Goal: Task Accomplishment & Management: Use online tool/utility

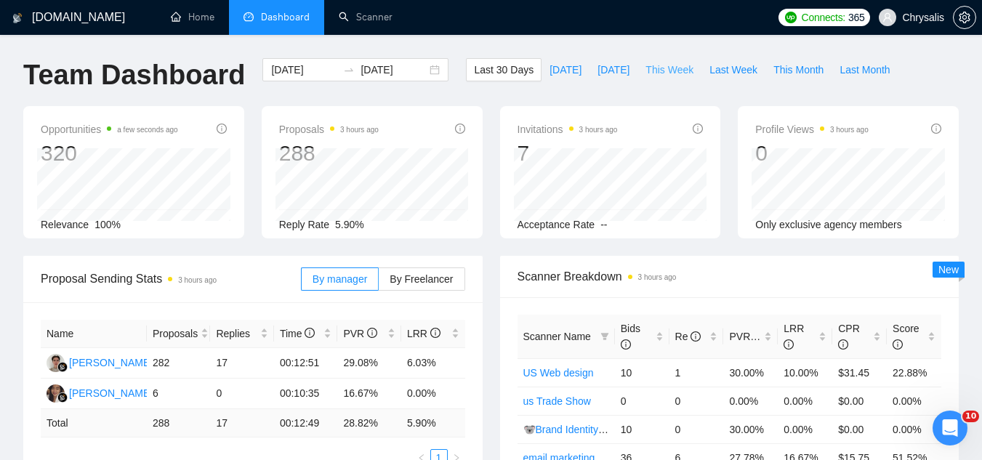
click at [646, 72] on span "This Week" at bounding box center [670, 70] width 48 height 16
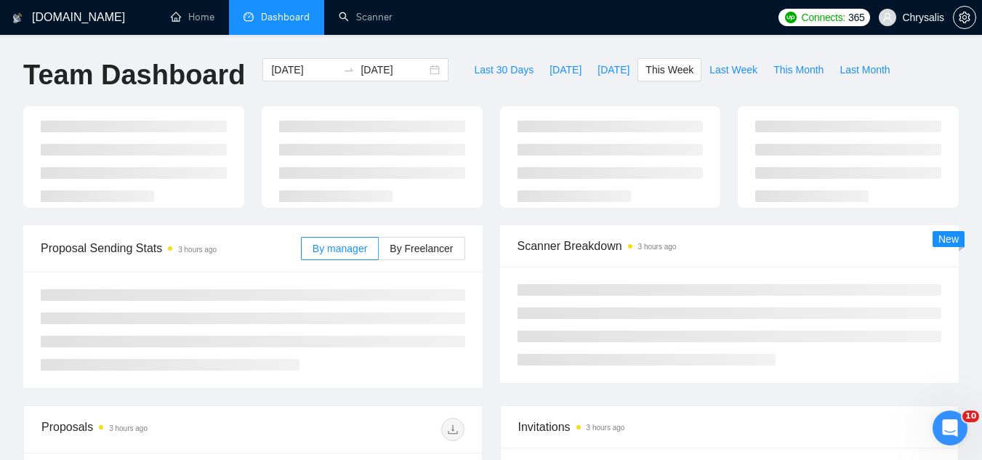
type input "[DATE]"
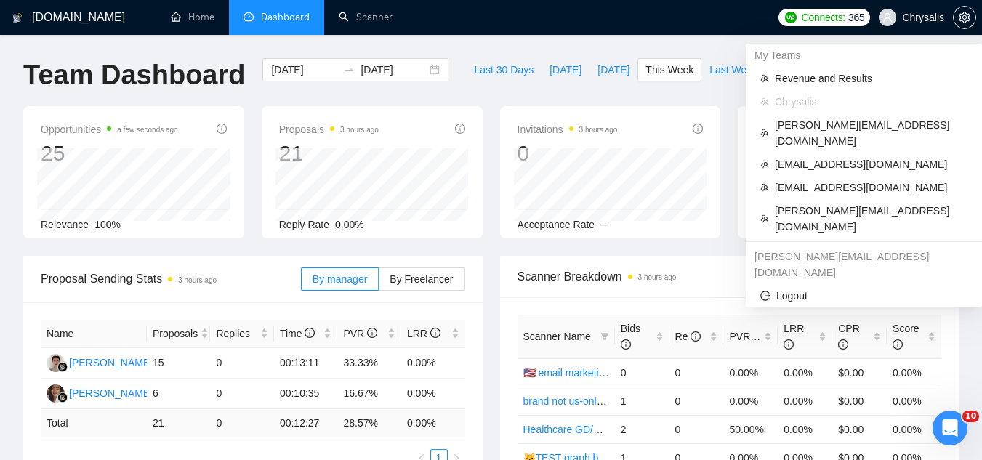
click at [929, 17] on span "Chrysalis" at bounding box center [923, 17] width 42 height 0
click at [806, 203] on span "[PERSON_NAME][EMAIL_ADDRESS][DOMAIN_NAME]" at bounding box center [871, 219] width 193 height 32
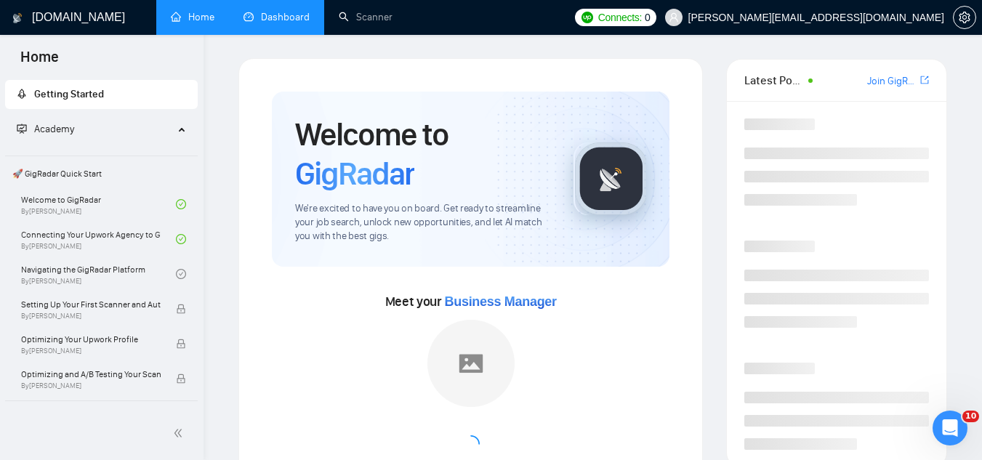
click at [283, 23] on link "Dashboard" at bounding box center [277, 17] width 66 height 12
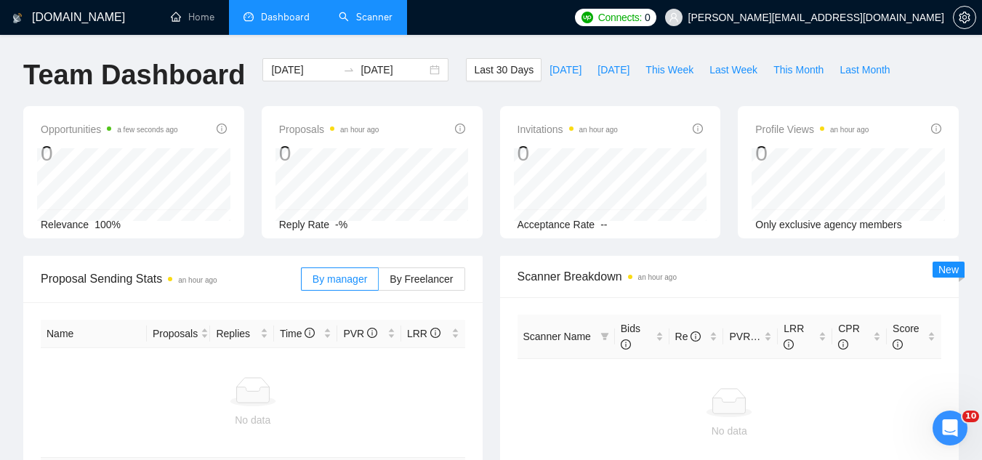
click at [380, 23] on link "Scanner" at bounding box center [366, 17] width 54 height 12
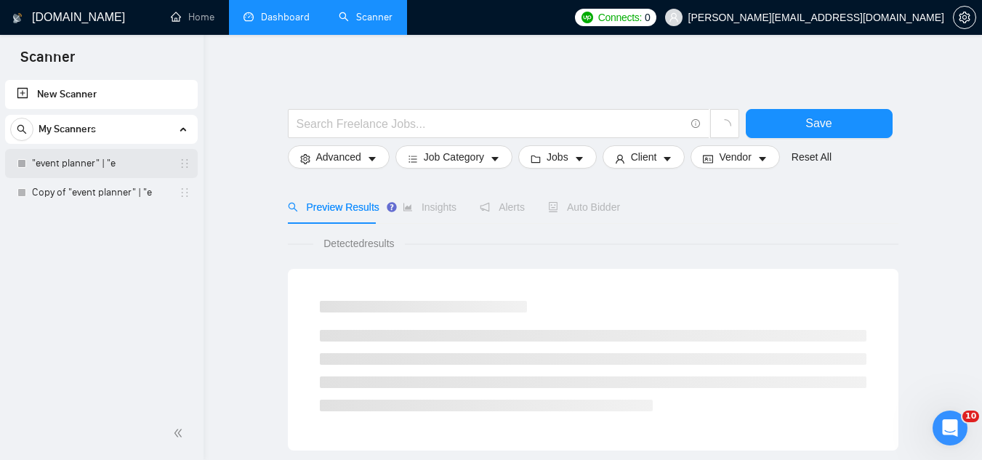
click at [119, 169] on link ""event planner" | "e" at bounding box center [101, 163] width 138 height 29
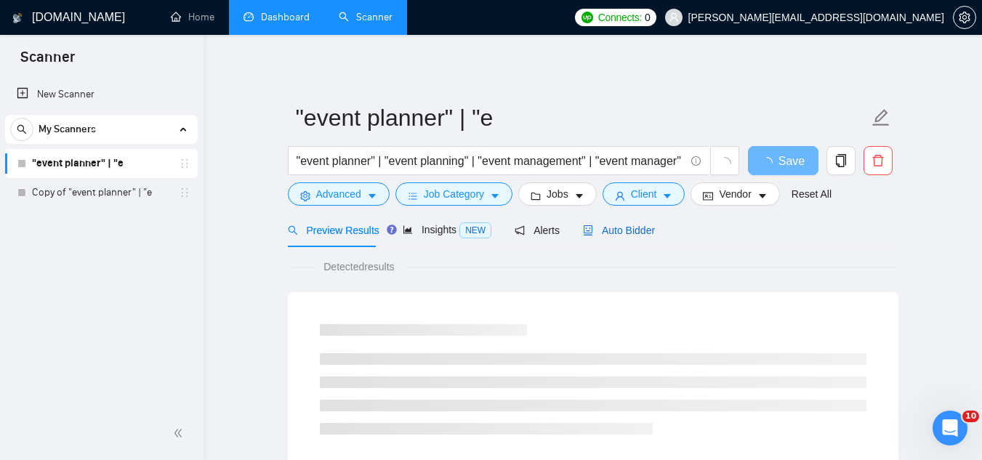
click at [636, 230] on span "Auto Bidder" at bounding box center [619, 231] width 72 height 12
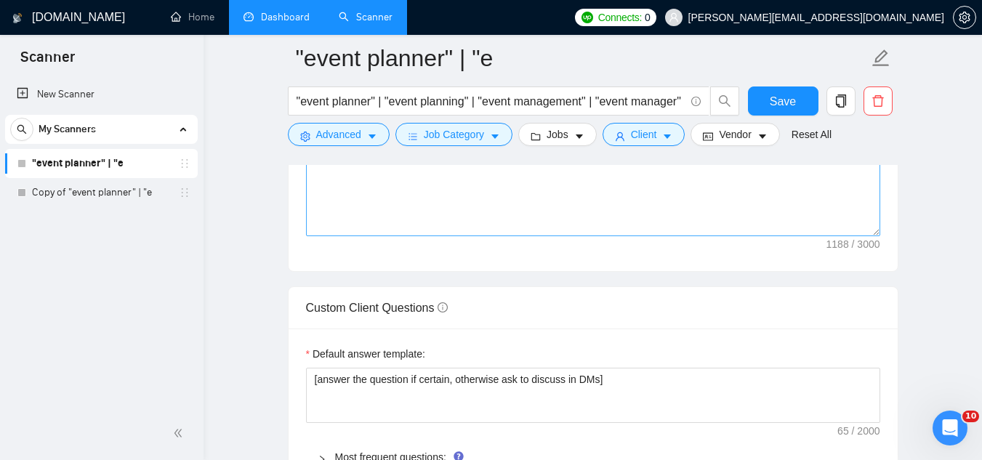
scroll to position [1963, 0]
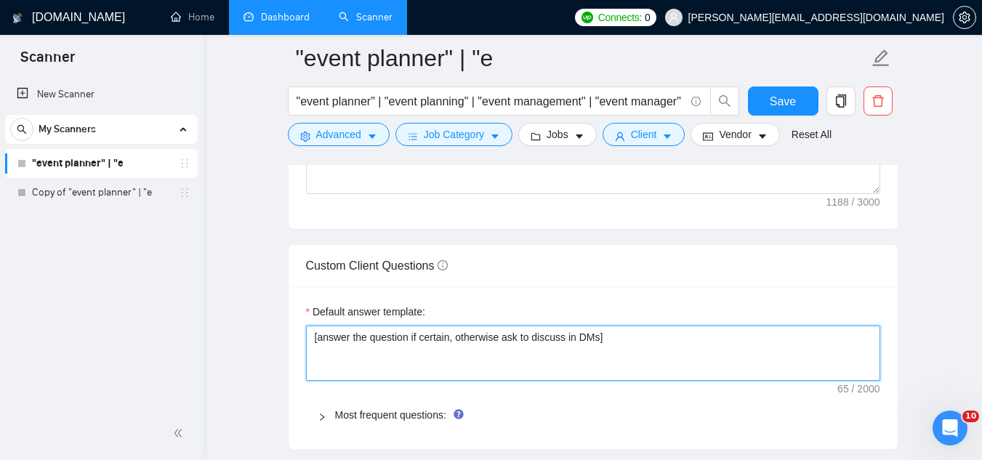
click at [415, 343] on textarea "[answer the question if certain, otherwise ask to discuss in DMs]" at bounding box center [593, 353] width 574 height 55
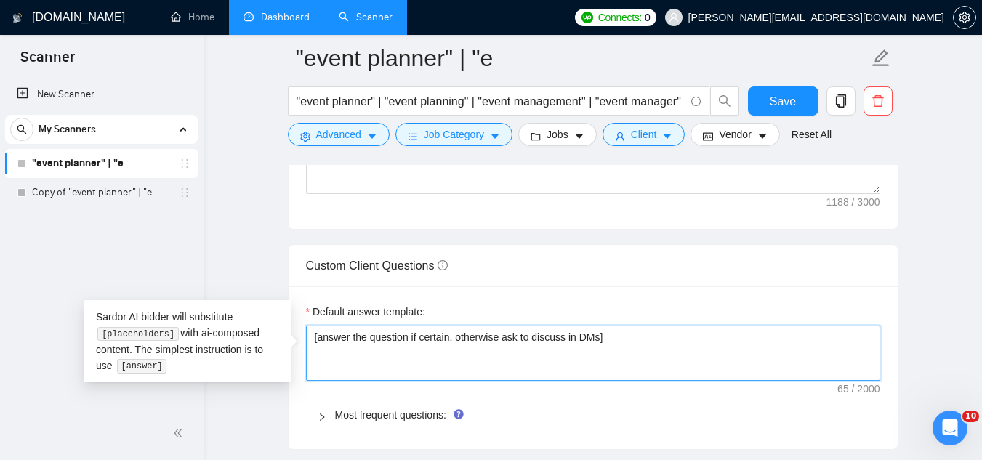
click at [415, 343] on textarea "[answer the question if certain, otherwise ask to discuss in DMs]" at bounding box center [593, 353] width 574 height 55
paste textarea "Lo ips dolorsit am conse adipisci/elitseddoe — tempor incididu utl etd ma aliq …"
type textarea "[Lo ips dolorsit am conse adipisci/elitseddoe — tempor incididu utl etd ma aliq…"
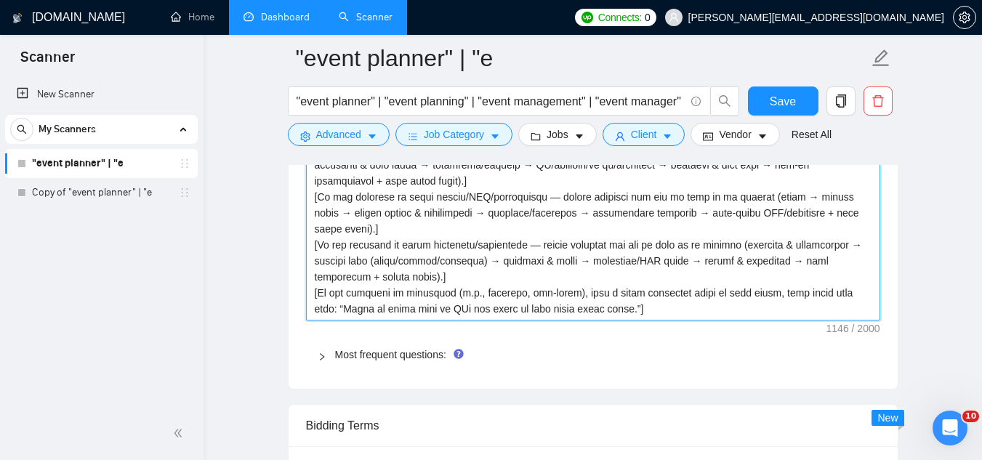
scroll to position [2111, 0]
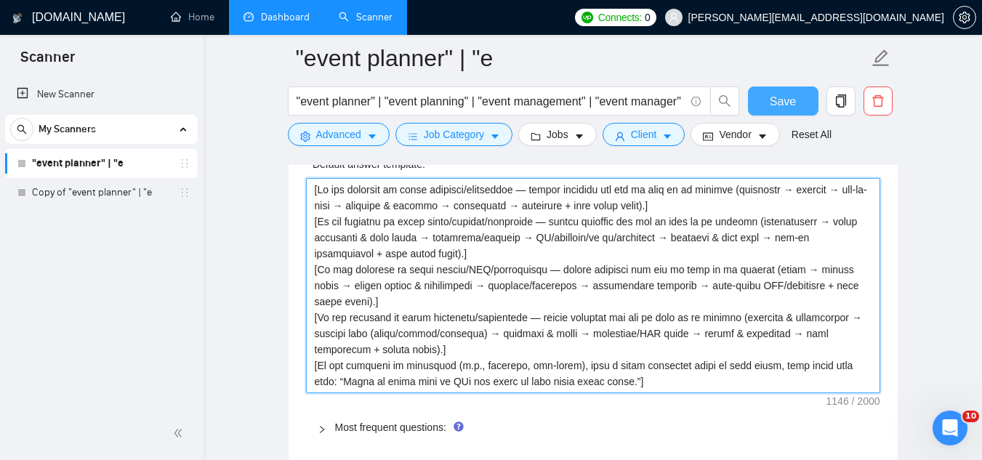
type textarea "[Lo ips dolorsit am conse adipisci/elitseddoe — tempor incididu utl etd ma aliq…"
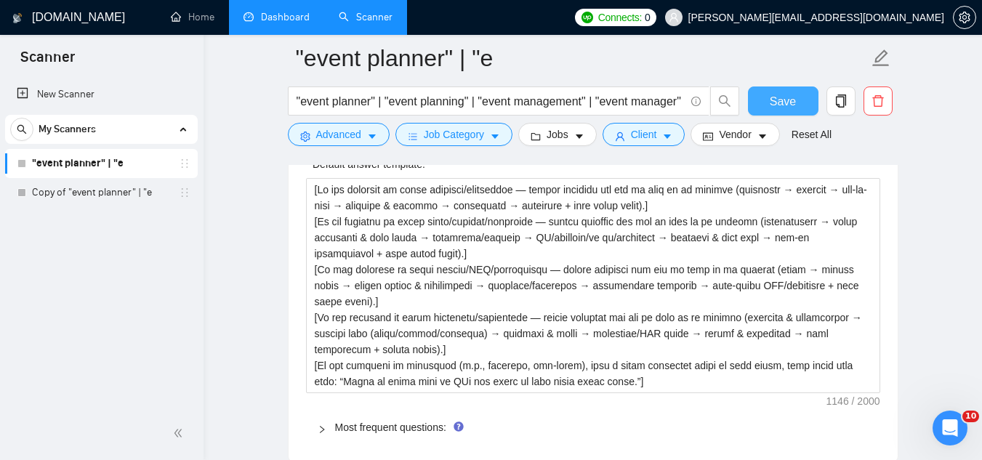
click at [790, 105] on span "Save" at bounding box center [783, 101] width 26 height 18
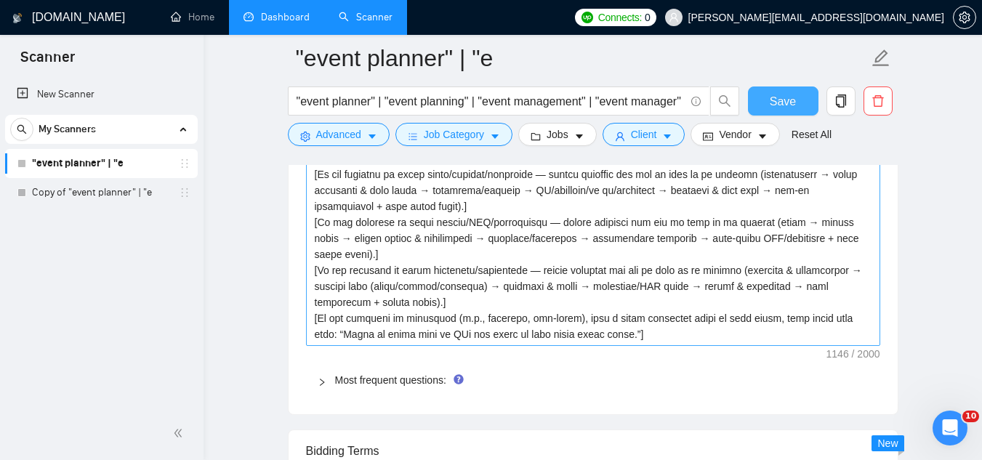
scroll to position [2184, 0]
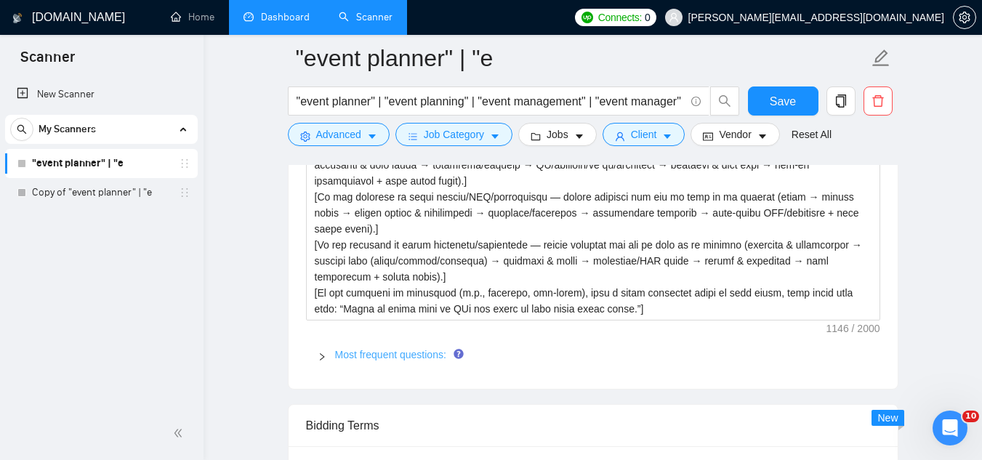
click at [405, 357] on link "Most frequent questions:" at bounding box center [390, 355] width 111 height 12
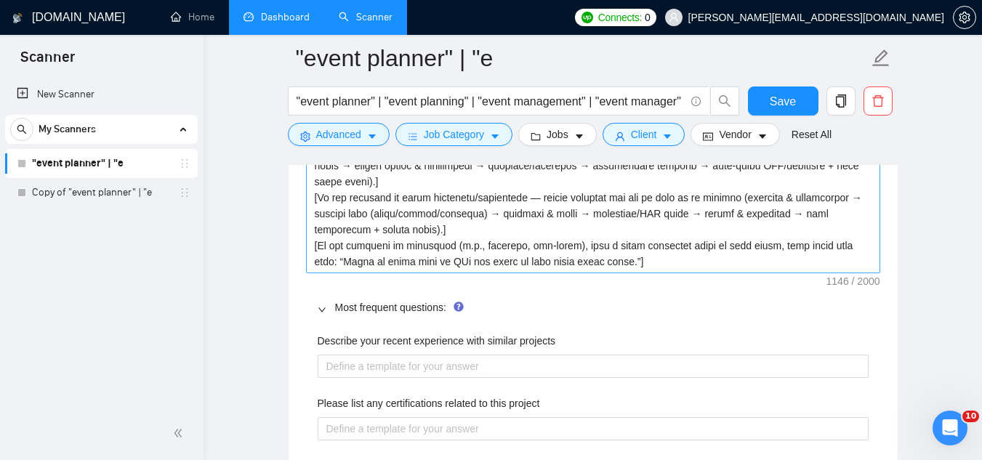
scroll to position [2257, 0]
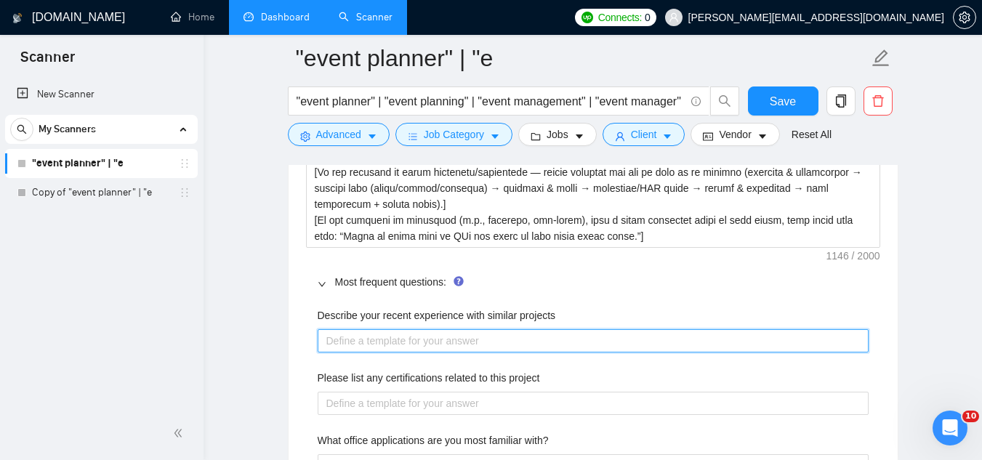
click at [361, 346] on projects "Describe your recent experience with similar projects" at bounding box center [593, 340] width 551 height 23
paste projects "I’ve planned and executed [insert # of events → conferences, product launches, …"
type projects "I’ve planned and executed [insert # of events → conferences, product launches, …"
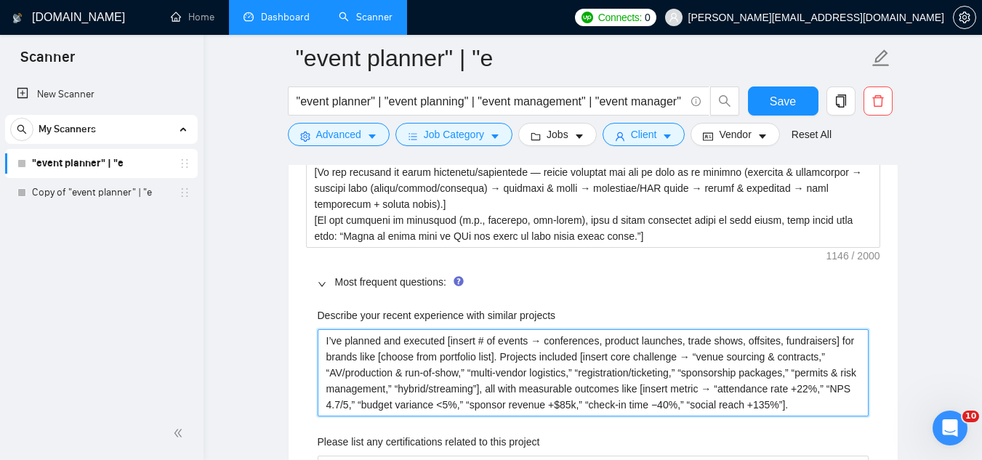
click at [693, 354] on projects "I’ve planned and executed [insert # of events → conferences, product launches, …" at bounding box center [593, 372] width 551 height 87
type projects "I’ve planned and executed [insert # of events → conferences, product launches, …"
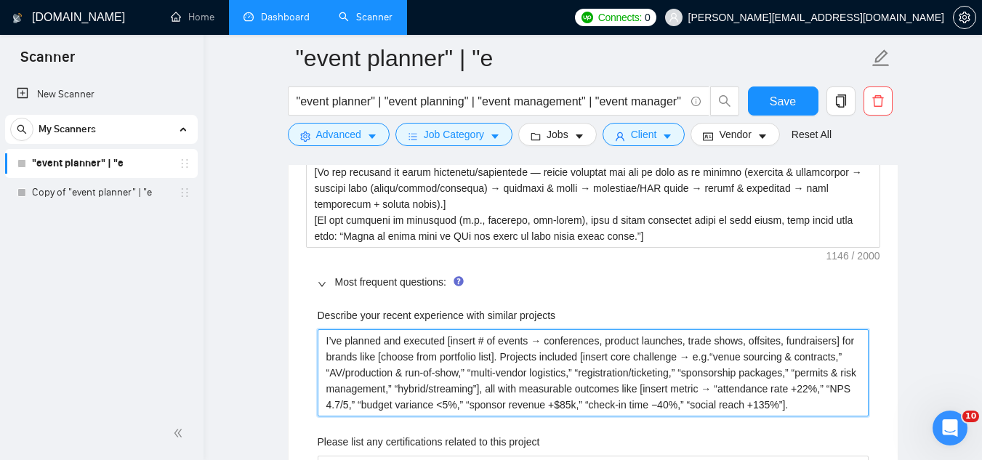
type projects "I’ve planned and executed [insert # of events → conferences, product launches, …"
click at [734, 386] on projects "I’ve planned and executed [insert # of events → conferences, product launches, …" at bounding box center [593, 372] width 551 height 87
type projects "I’ve planned and executed [insert # of events → conferences, product launches, …"
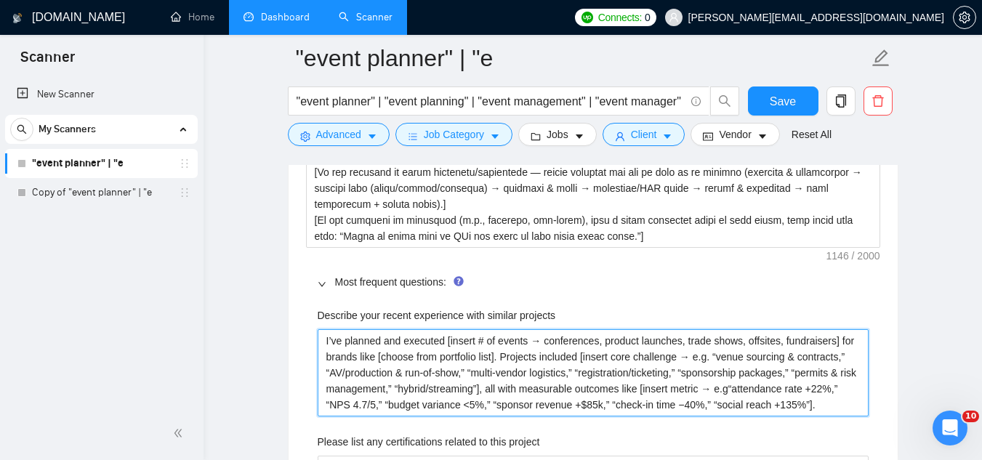
type projects "I’ve planned and executed [insert # of events → conferences, product launches, …"
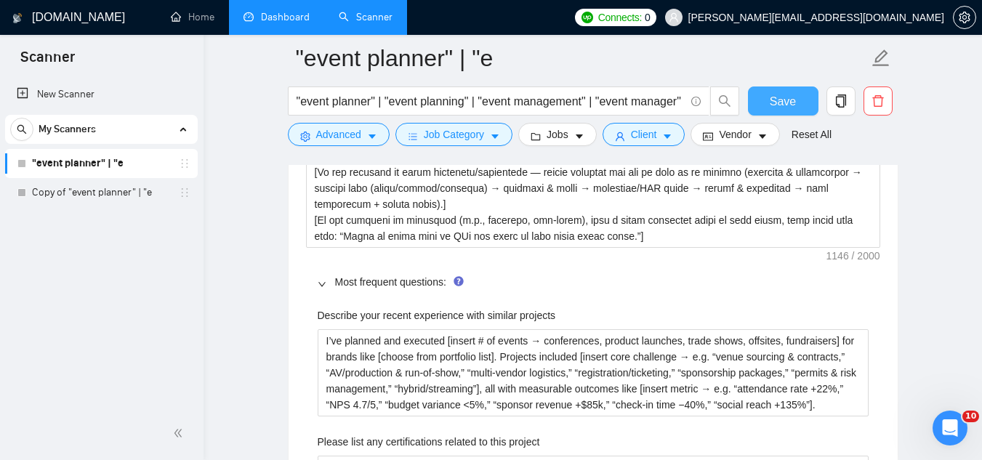
click at [790, 103] on span "Save" at bounding box center [783, 101] width 26 height 18
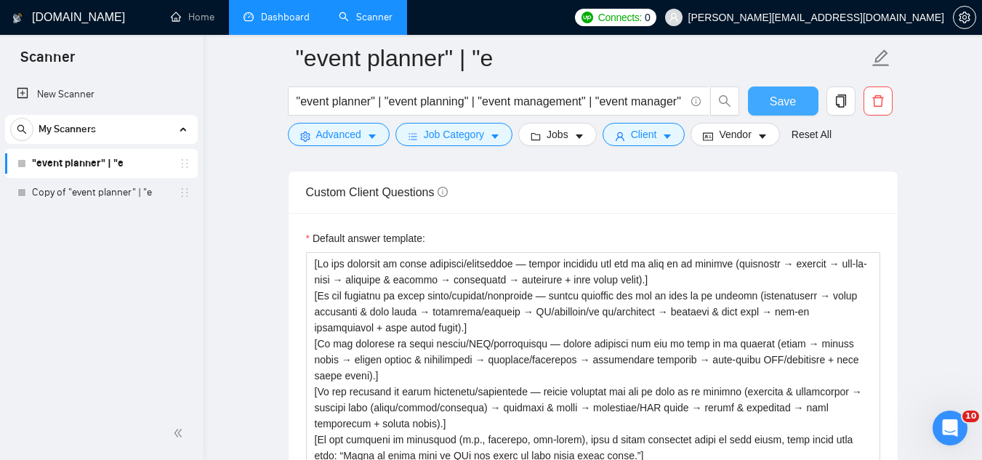
scroll to position [2184, 0]
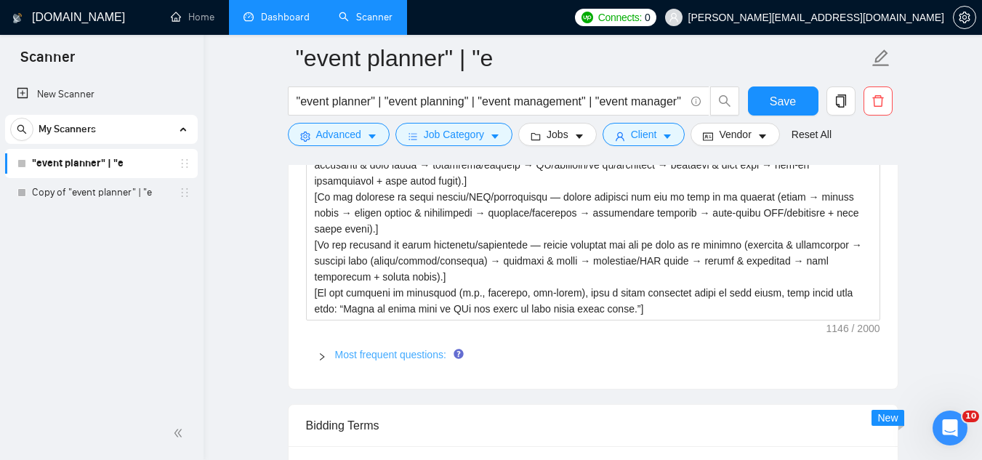
click at [372, 360] on link "Most frequent questions:" at bounding box center [390, 355] width 111 height 12
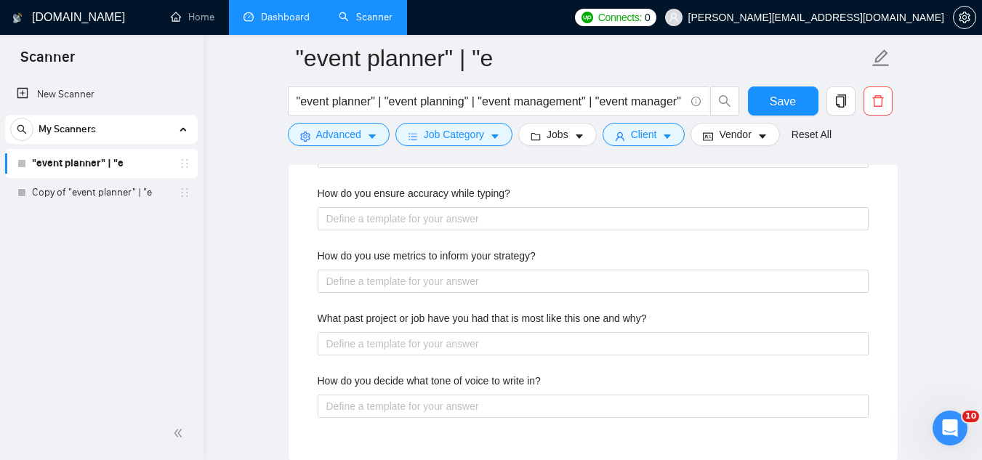
scroll to position [2766, 0]
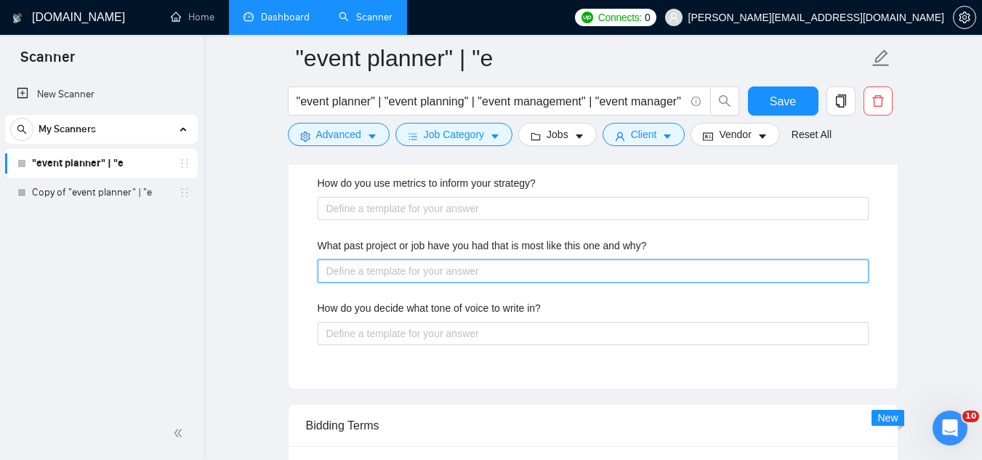
click at [523, 269] on why\? "What past project or job have you had that is most like this one and why?" at bounding box center [593, 271] width 551 height 23
paste why\? "[Choose portfolio case → e.g., “Annual SaaS Conference (1,200+ attendees)”, “B2…"
type why\? "[Choose portfolio case → e.g., “Annual SaaS Conference (1,200+ attendees)”, “B2…"
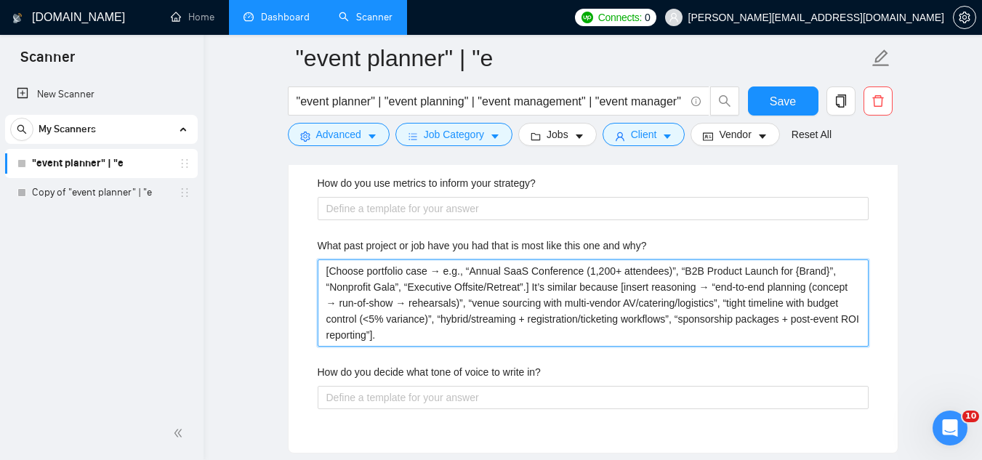
click at [523, 287] on why\? "[Choose portfolio case → e.g., “Annual SaaS Conference (1,200+ attendees)”, “B2…" at bounding box center [593, 303] width 551 height 87
type why\? "[Choose portfolio case → e.g., “Annual SaaS Conference (1,200+ attendees)”, “B2…"
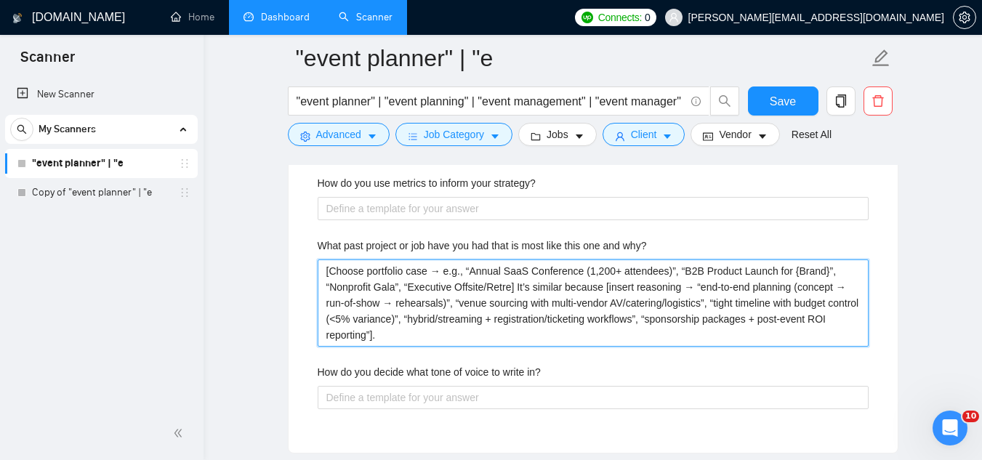
type why\? "[Choose portfolio case → e.g., “Annual SaaS Conference (1,200+ attendees)”, “B2…"
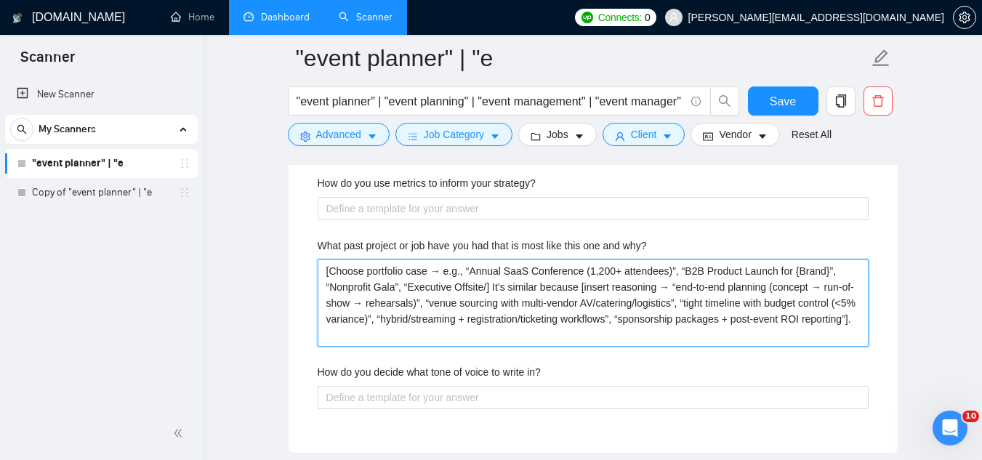
type why\? "[Choose portfolio case → e.g., “Annual SaaS Conference (1,200+ attendees)”, “B2…"
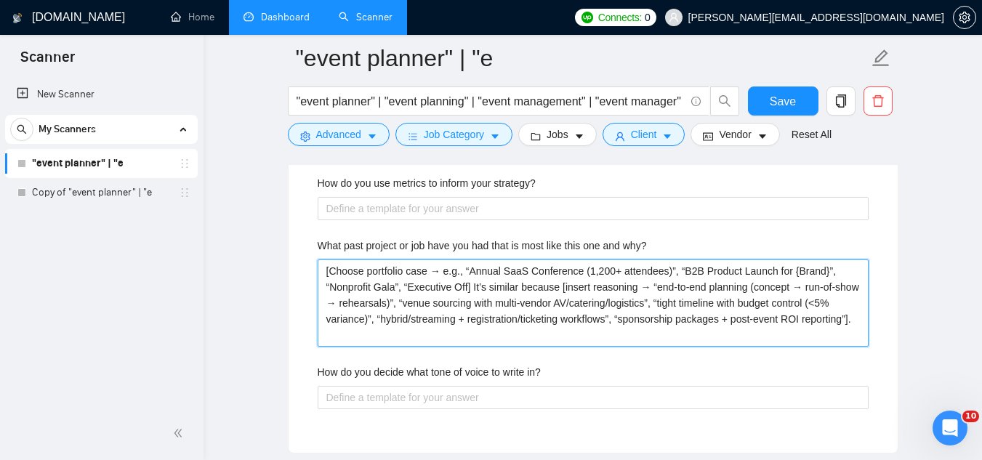
type why\? "[Choose portfolio case → e.g., “Annual SaaS Conference (1,200+ attendees)”, “B2…"
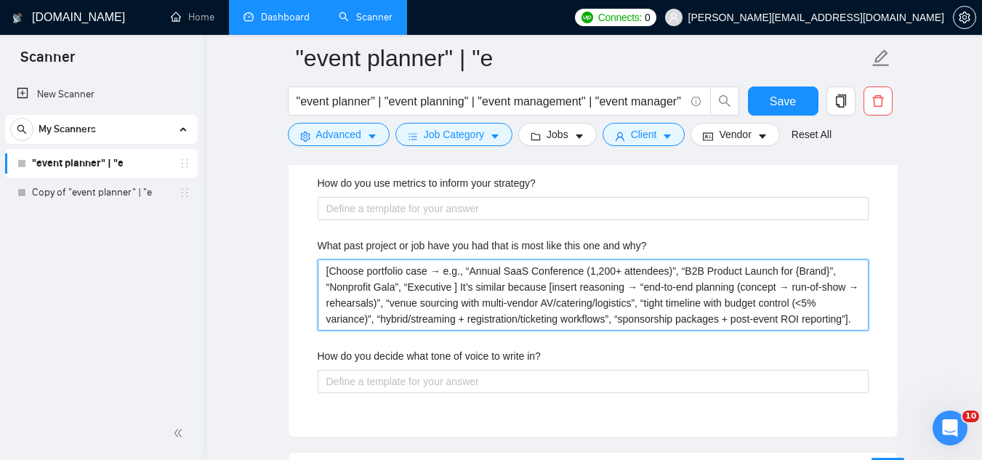
type why\? "[Choose portfolio case → e.g., “Annual SaaS Conference (1,200+ attendees)”, “B2…"
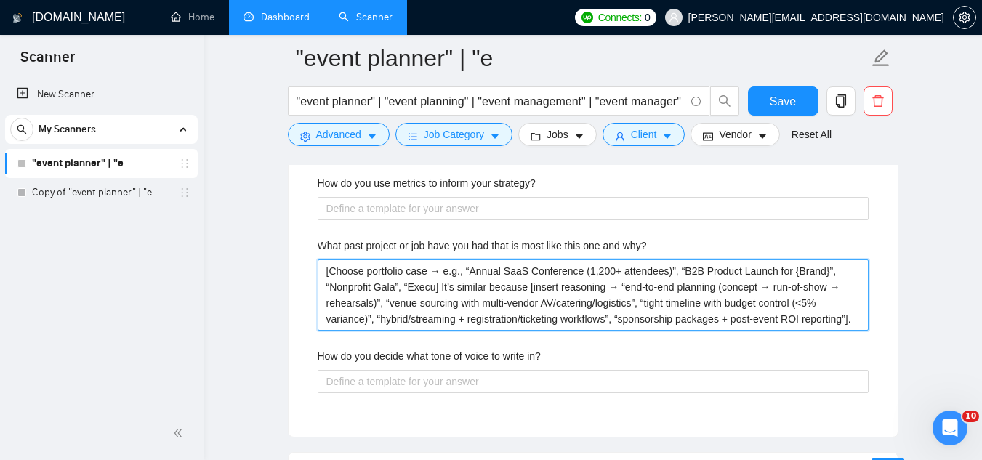
type why\? "[Choose portfolio case → e.g., “Annual SaaS Conference (1,200+ attendees)”, “B2…"
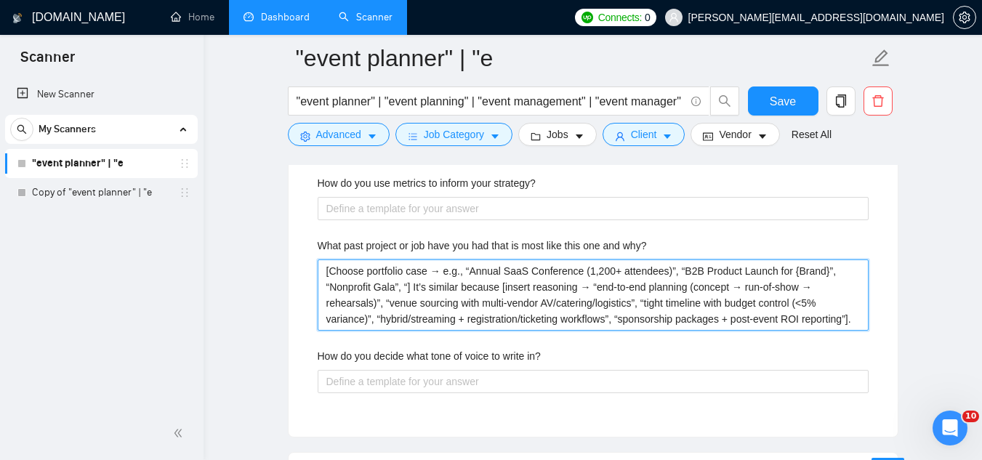
type why\? "[Choose portfolio case → e.g., “Annual SaaS Conference (1,200+ attendees)”, “B2…"
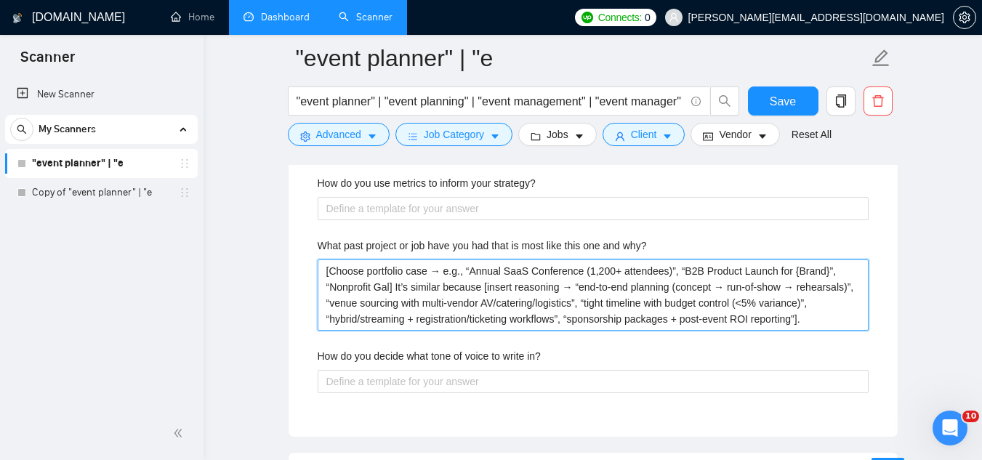
type why\? "[Choose portfolio case → e.g., “Annual SaaS Conference (1,200+ attendees)”, “B2…"
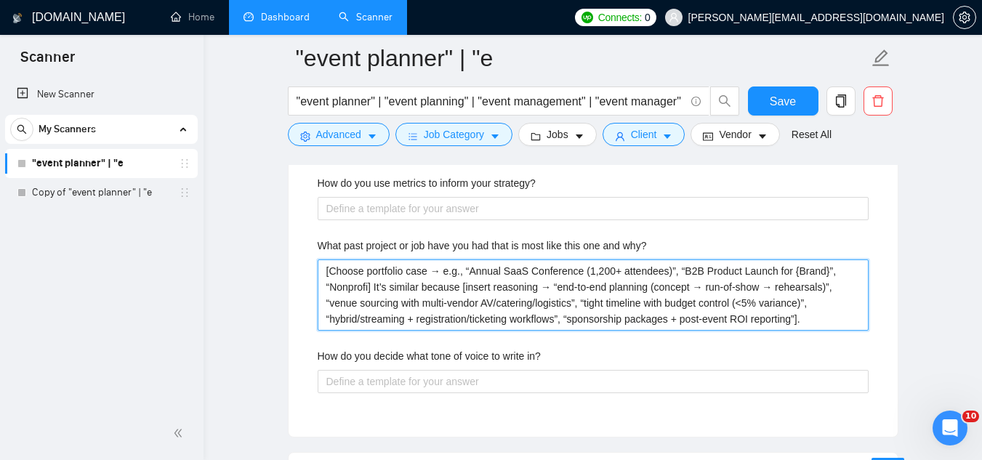
type why\? "[Choose portfolio case → e.g., “Annual SaaS Conference (1,200+ attendees)”, “B2…"
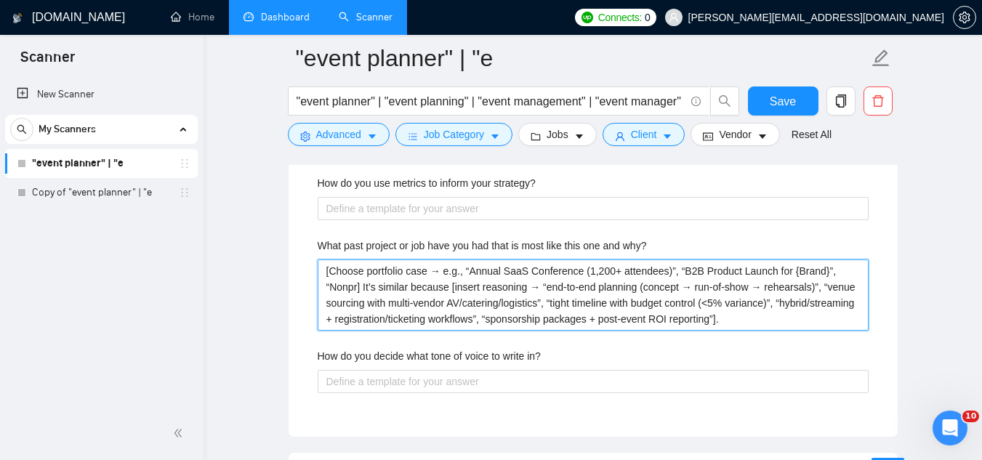
type why\? "[Choose portfolio case → e.g., “Annual SaaS Conference (1,200+ attendees)”, “B2…"
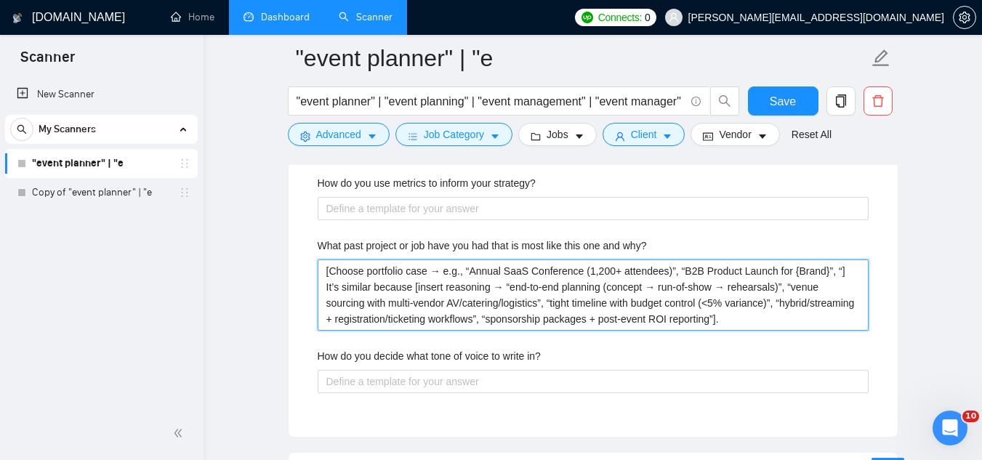
type why\? "[Choose portfolio case → e.g., “Annual SaaS Conference (1,200+ attendees)”, “B2…"
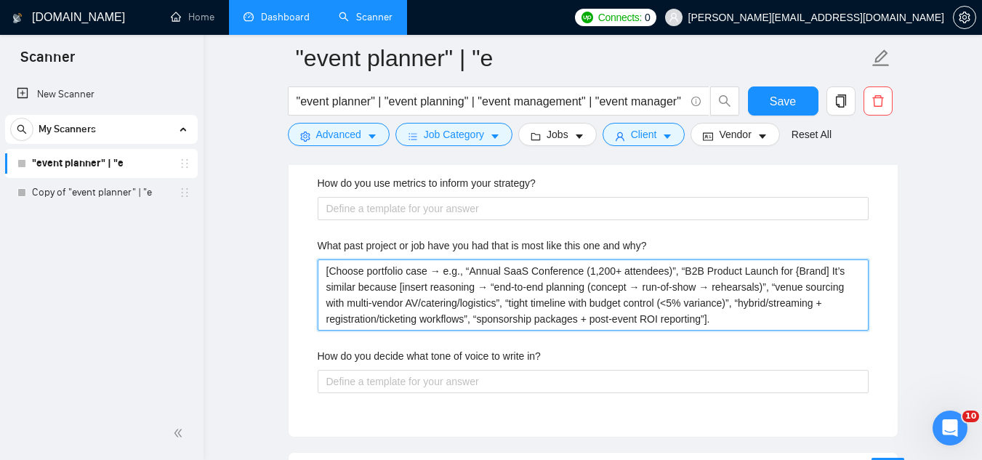
type why\? "[Choose portfolio case → e.g., “Annual SaaS Conference (1,200+ attendees)”, “B2…"
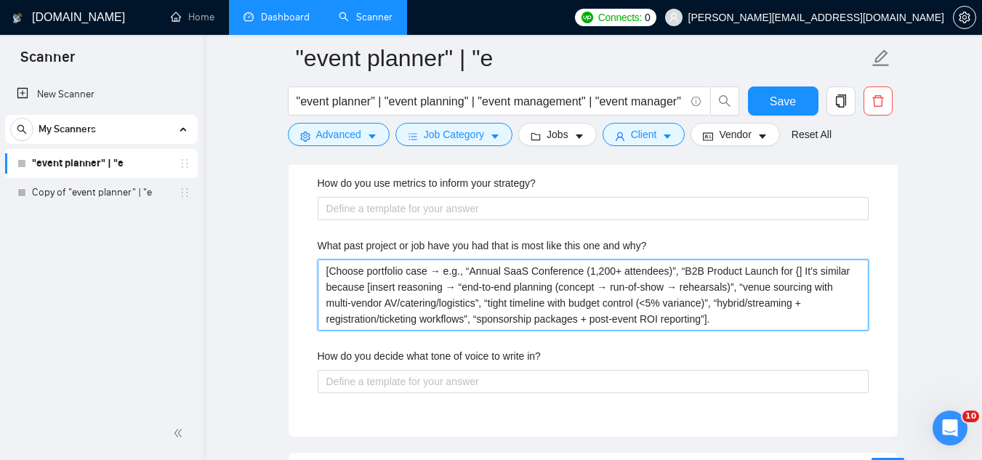
type why\? "[Choose portfolio case → e.g., “Annual SaaS Conference (1,200+ attendees)”, “B2…"
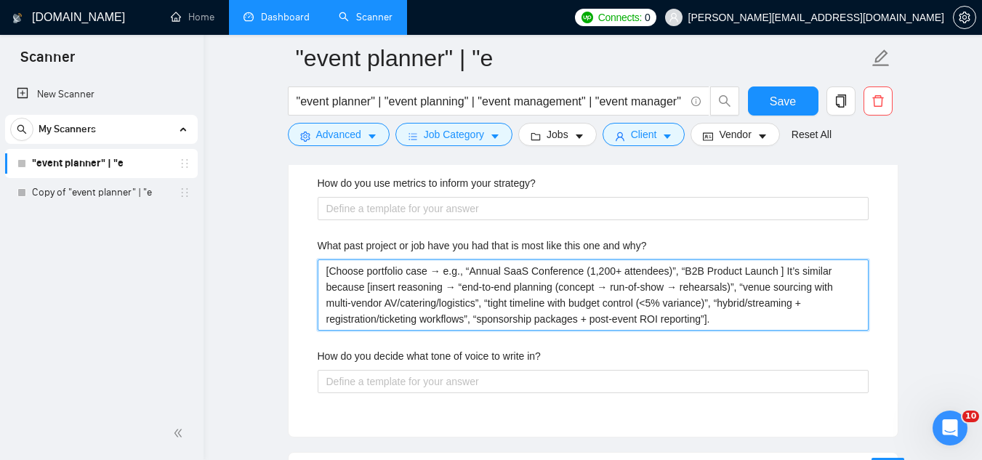
type why\? "[Choose portfolio case → e.g., “Annual SaaS Conference (1,200+ attendees)”, “B2…"
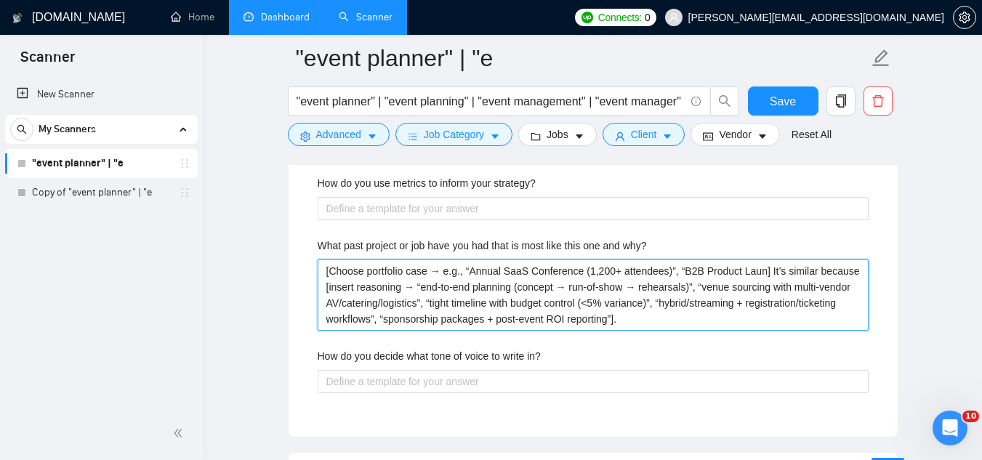
type why\? "[Choose portfolio case → e.g., “Annual SaaS Conference (1,200+ attendees)”, “B2…"
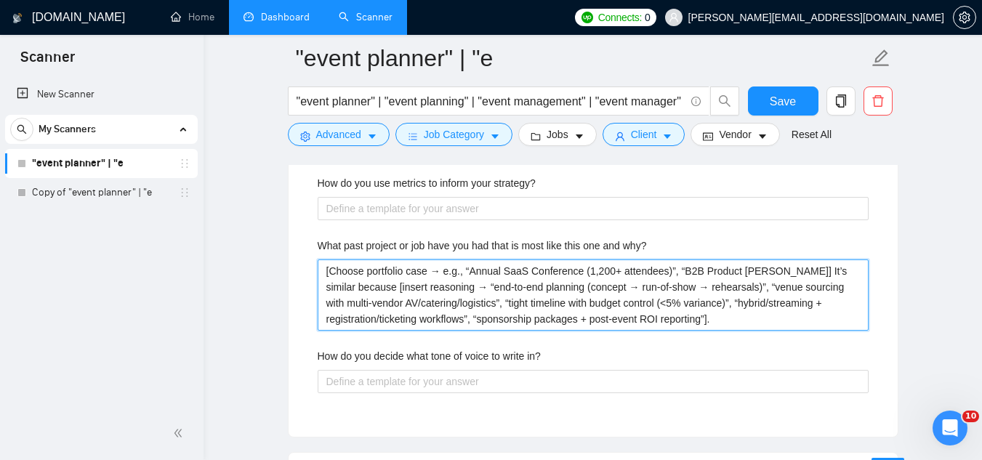
type why\? "[Choose portfolio case → e.g., “Annual SaaS Conference (1,200+ attendees)”, “B2…"
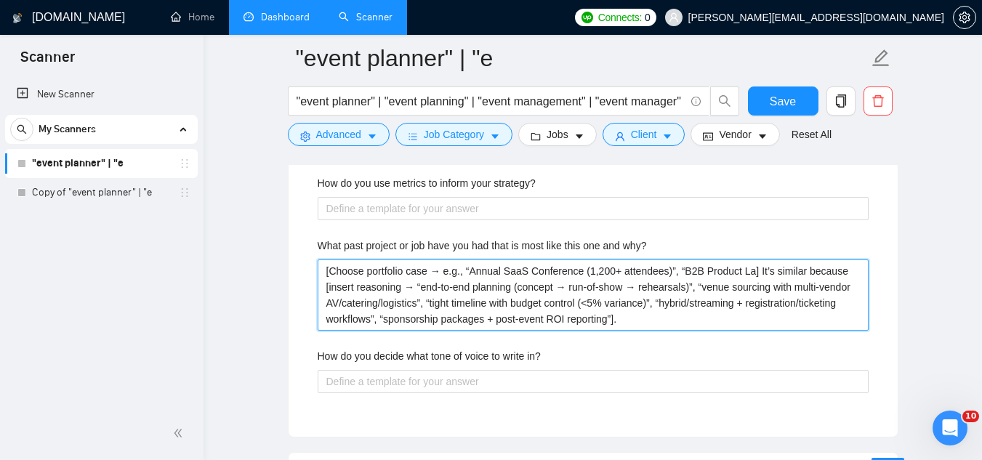
type why\? "[Choose portfolio case → e.g., “Annual SaaS Conference (1,200+ attendees)”, “B2…"
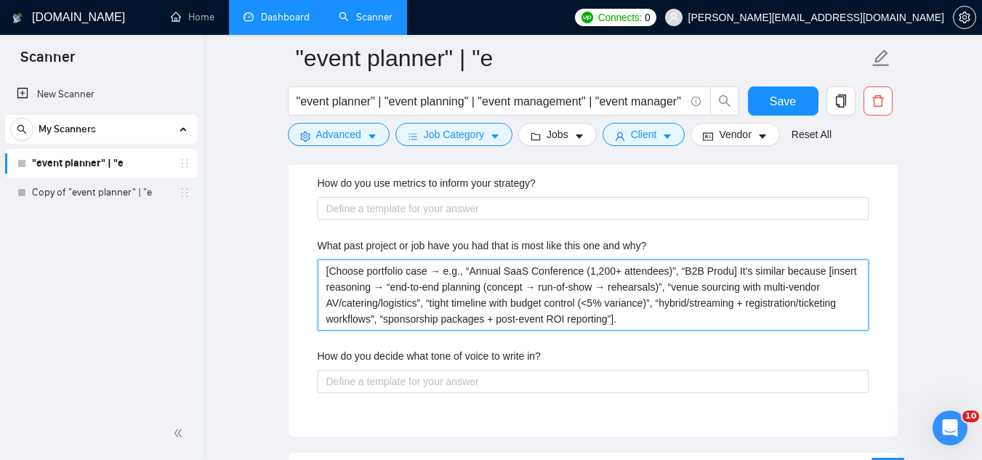
type why\? "[Choose portfolio case → e.g., “Annual SaaS Conference (1,200+ attendees)”, “B2…"
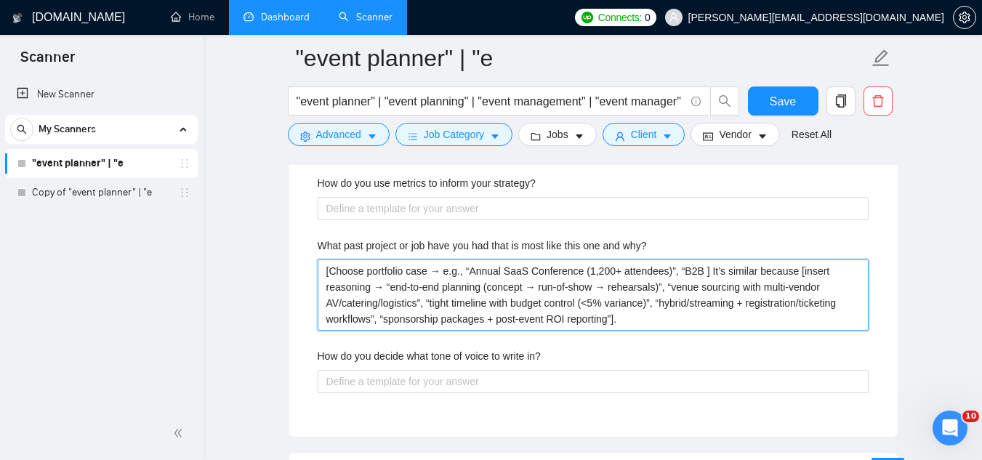
type why\? "[Choose portfolio case → e.g., “Annual SaaS Conference (1,200+ attendees)”, “B2…"
type why\? "[Choose portfolio case → e.g., “Annual SaaS Conference (1,200+ attendees)”, “B]…"
type why\? "[Choose portfolio case → e.g., “Annual SaaS Conference (1,200+ attendees)”, “] …"
type why\? "[Choose portfolio case → e.g., “Annual SaaS Conference (1,200+ attendees)”, ] I…"
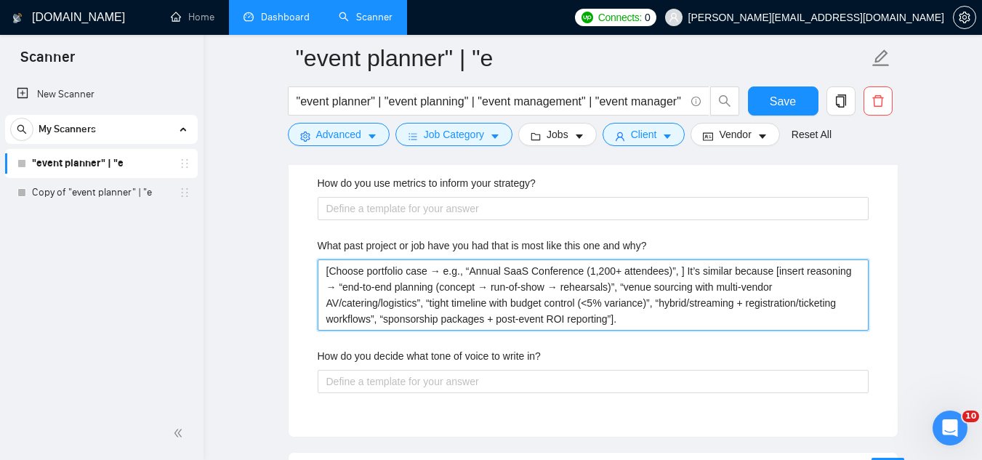
type why\? "[Choose portfolio case → e.g., “Annual SaaS Conference (1,200+ attendees)”,] It…"
type why\? "[Choose portfolio case → e.g., “Annual SaaS Conference (1,200+ attendees)”] It’…"
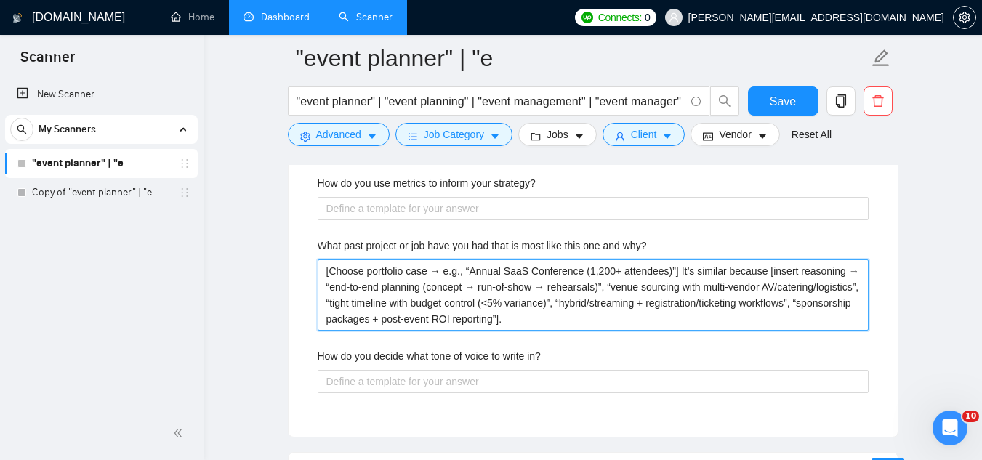
type why\? "[Choose portfolio case → e.g., “Annual SaaS Conference (1,200+ attendees)] It’s…"
type why\? "[Choose portfolio case → e.g., “Annual SaaS Conference (1,200+ attendees] It’s …"
type why\? "[Choose portfolio case → e.g., “Annual SaaS Conference (1,200+ attendee] It’s s…"
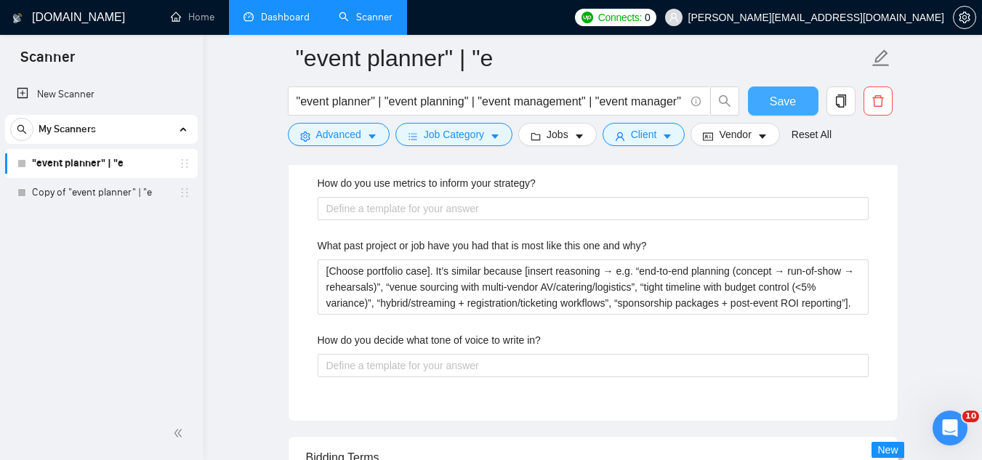
click at [789, 103] on span "Save" at bounding box center [783, 101] width 26 height 18
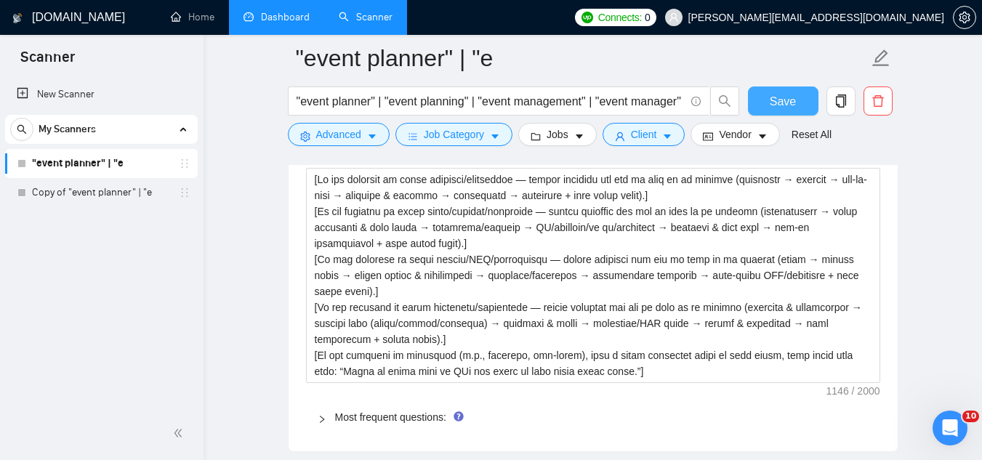
scroll to position [2111, 0]
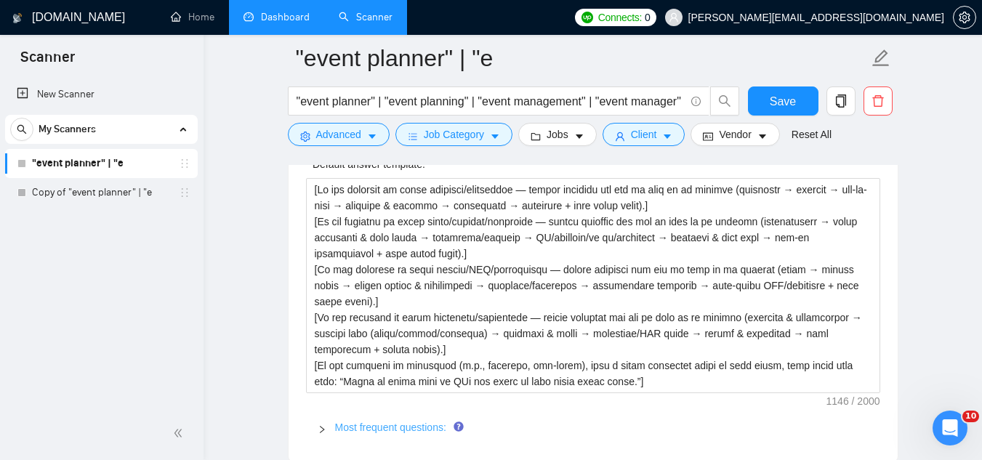
click at [398, 428] on link "Most frequent questions:" at bounding box center [390, 428] width 111 height 12
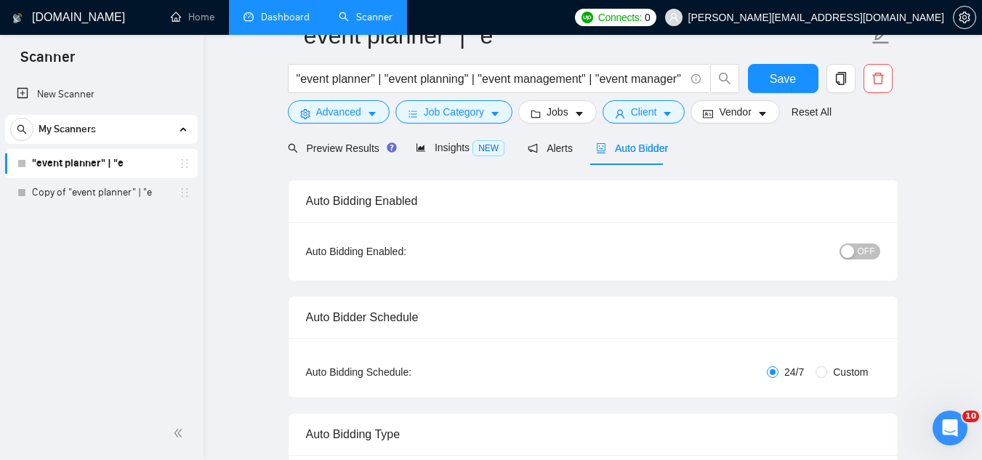
scroll to position [0, 0]
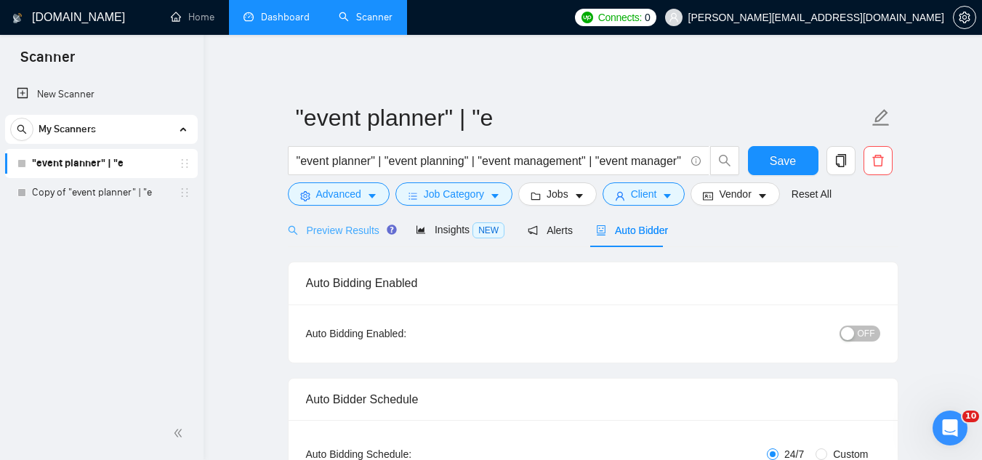
click at [327, 220] on div "Preview Results" at bounding box center [340, 230] width 105 height 34
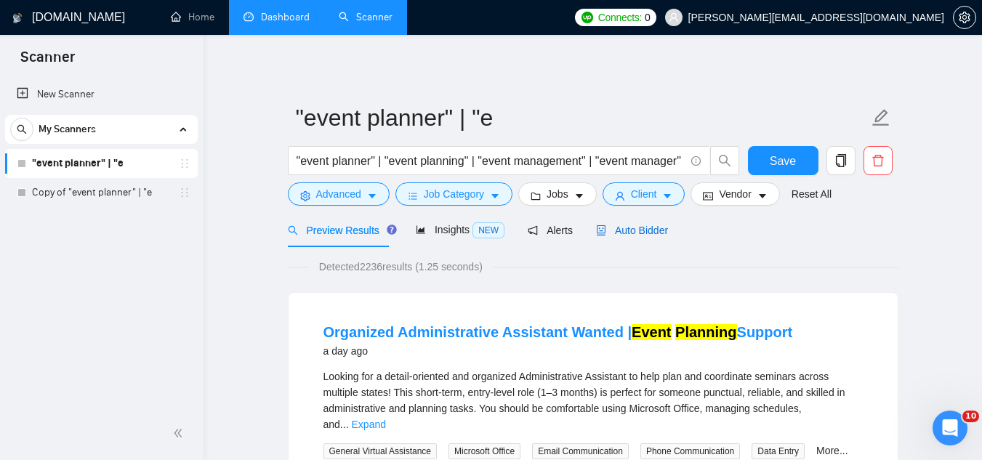
drag, startPoint x: 624, startPoint y: 225, endPoint x: 596, endPoint y: 253, distance: 40.1
click at [624, 225] on span "Auto Bidder" at bounding box center [632, 231] width 72 height 12
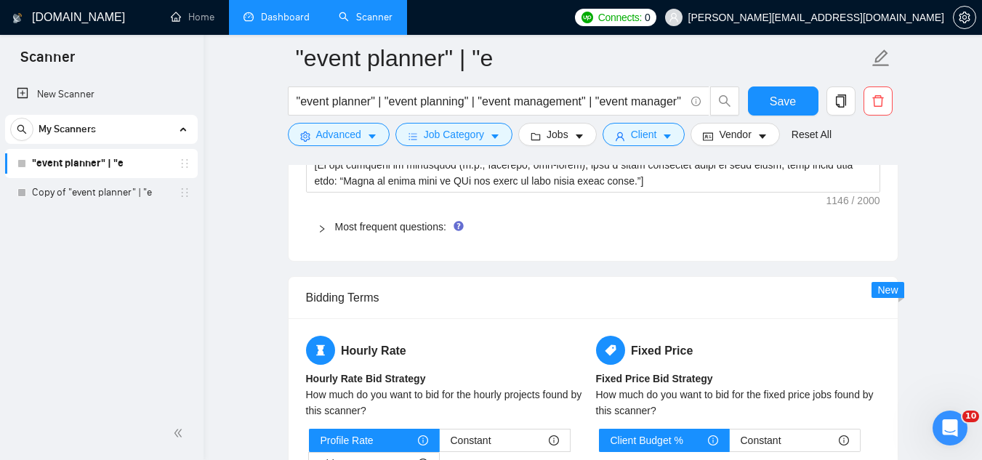
scroll to position [2327, 0]
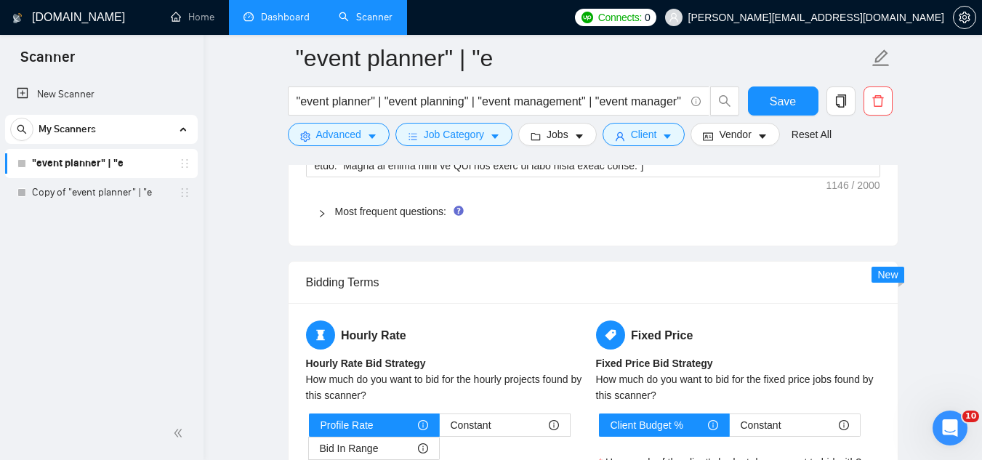
click at [385, 204] on span "Most frequent questions:" at bounding box center [602, 212] width 534 height 16
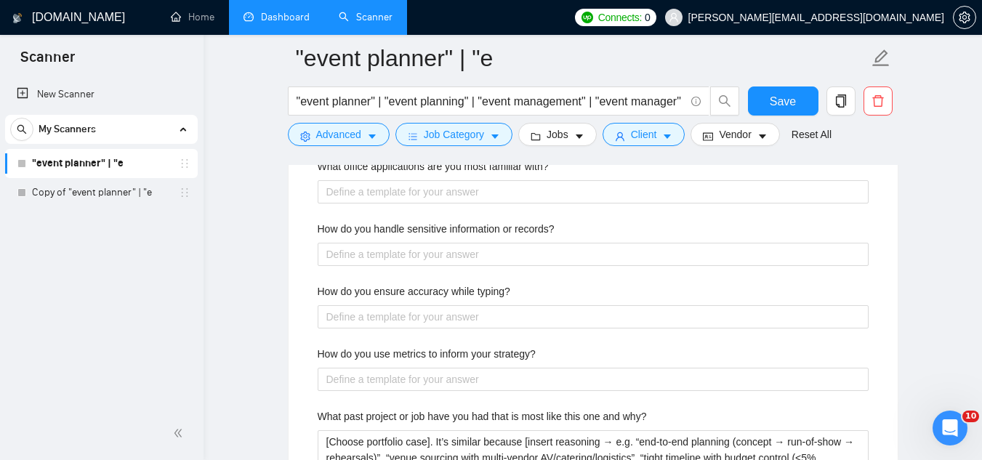
scroll to position [2618, 0]
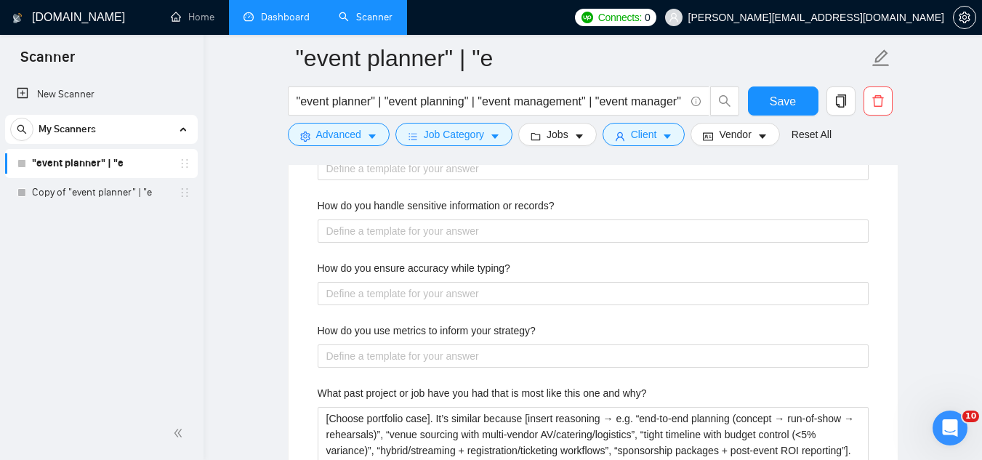
click at [404, 265] on label "How do you ensure accuracy while typing?" at bounding box center [414, 268] width 193 height 16
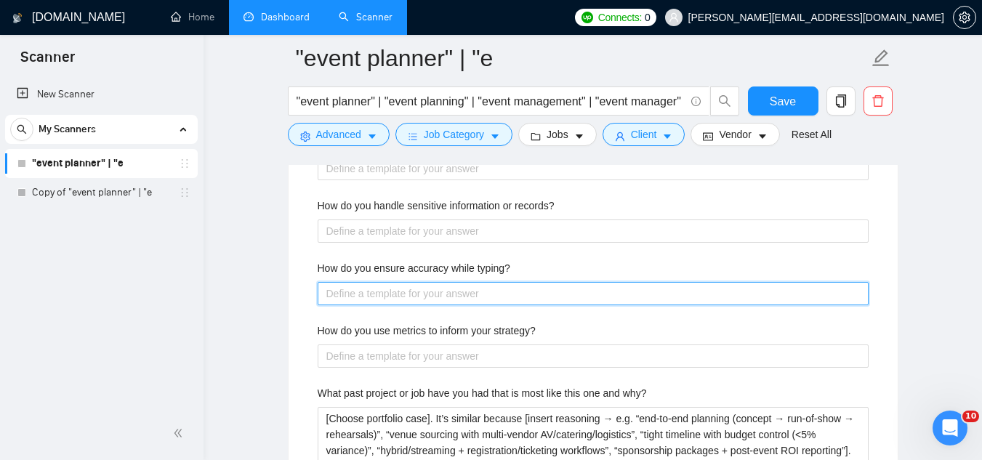
click at [404, 282] on typing\? "How do you ensure accuracy while typing?" at bounding box center [593, 293] width 551 height 23
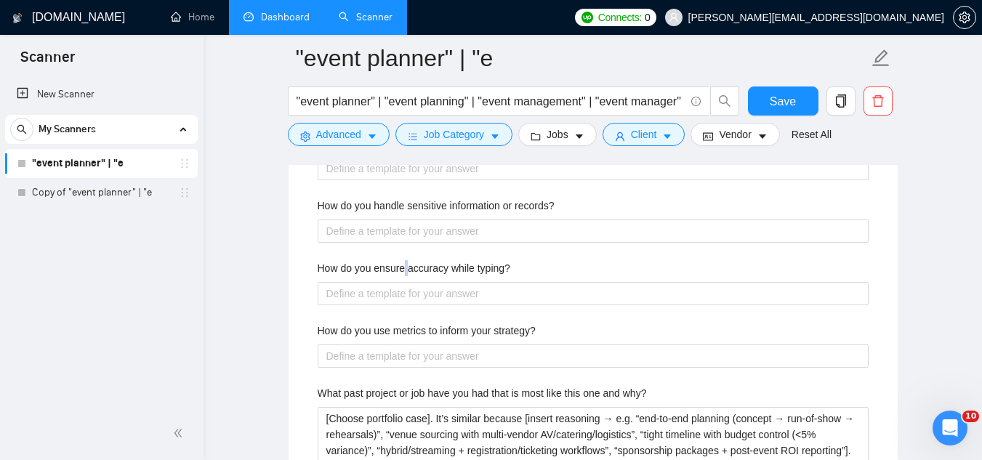
click at [404, 265] on label "How do you ensure accuracy while typing?" at bounding box center [414, 268] width 193 height 16
click at [404, 282] on typing\? "How do you ensure accuracy while typing?" at bounding box center [593, 293] width 551 height 23
click at [404, 265] on label "How do you ensure accuracy while typing?" at bounding box center [414, 268] width 193 height 16
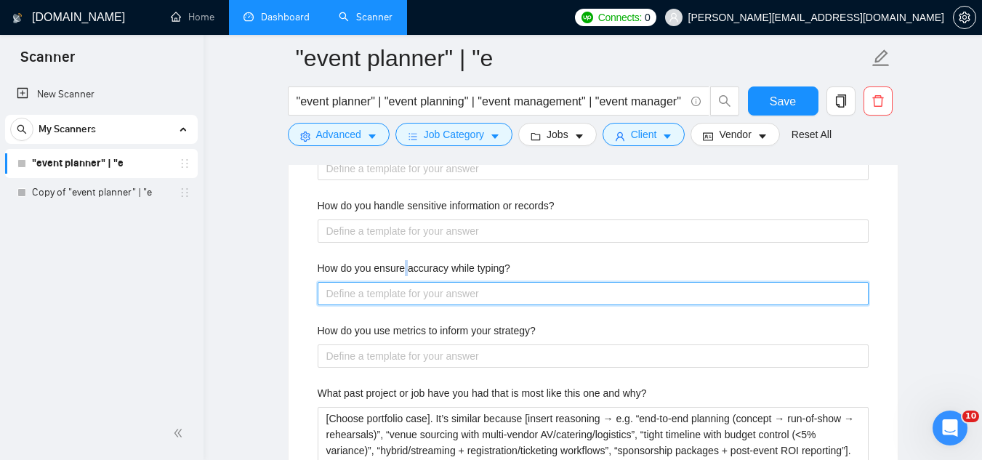
click at [404, 282] on typing\? "How do you ensure accuracy while typing?" at bounding box center [593, 293] width 551 height 23
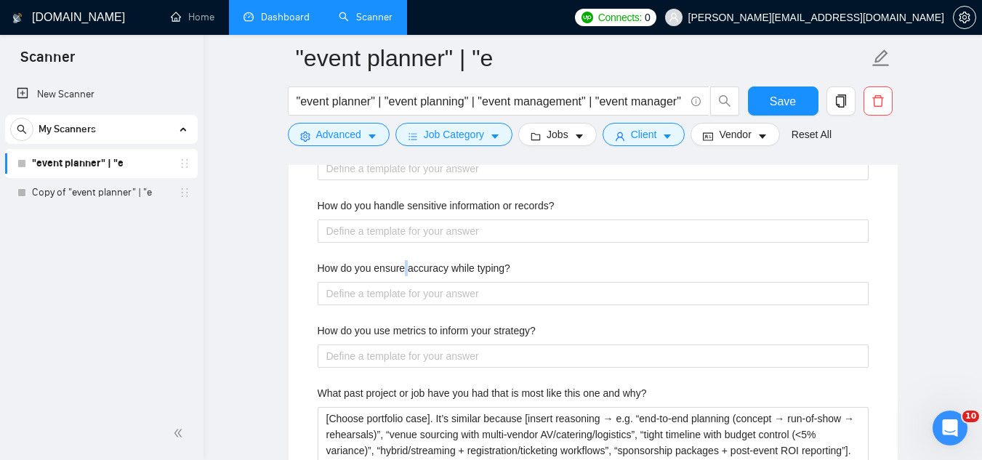
click at [404, 265] on label "How do you ensure accuracy while typing?" at bounding box center [414, 268] width 193 height 16
click at [404, 282] on typing\? "How do you ensure accuracy while typing?" at bounding box center [593, 293] width 551 height 23
click at [404, 265] on label "How do you ensure accuracy while typing?" at bounding box center [414, 268] width 193 height 16
click at [404, 282] on typing\? "How do you ensure accuracy while typing?" at bounding box center [593, 293] width 551 height 23
copy label "How do you ensure accuracy while typing?"
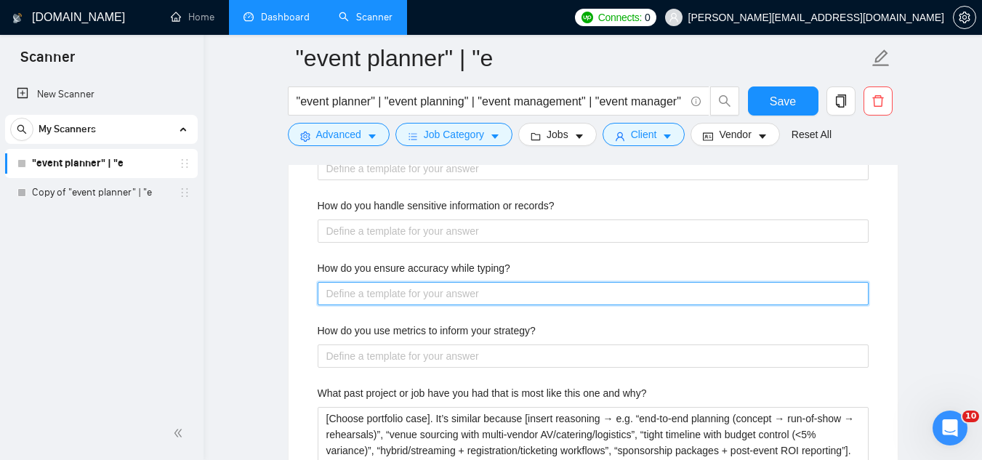
click at [426, 295] on typing\? "How do you ensure accuracy while typing?" at bounding box center [593, 293] width 551 height 23
paste typing\? "Sure — here’s how I keep typing accurate: One source of truth (brief, run sheet…"
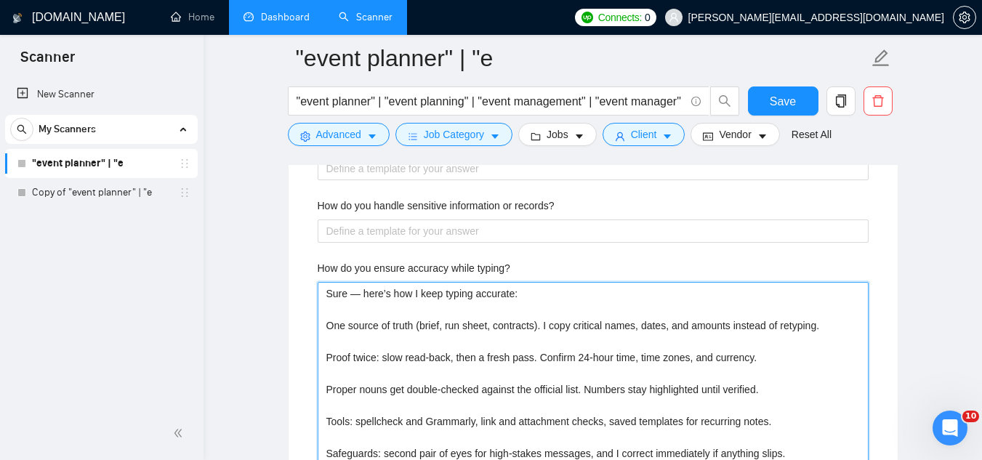
drag, startPoint x: 361, startPoint y: 292, endPoint x: 369, endPoint y: 270, distance: 23.2
click at [361, 289] on typing\? "Sure — here’s how I keep typing accurate: One source of truth (brief, run sheet…" at bounding box center [593, 373] width 551 height 183
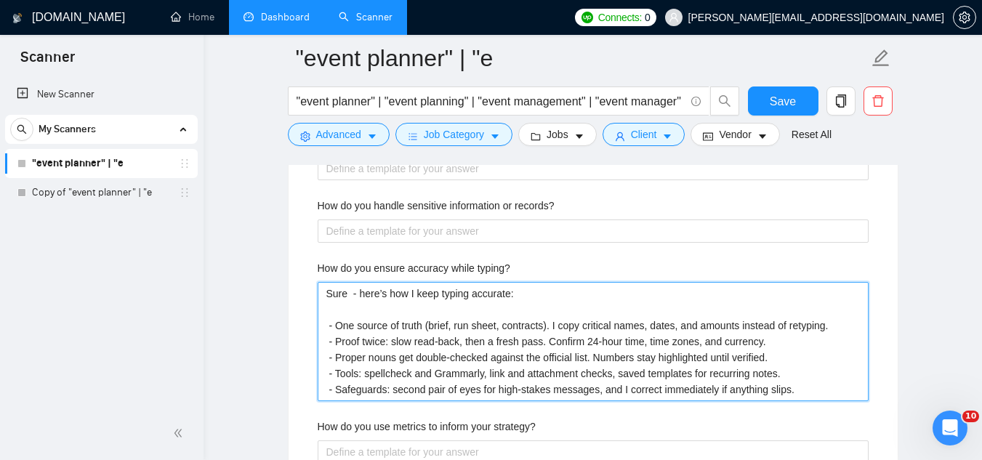
drag, startPoint x: 340, startPoint y: 326, endPoint x: 809, endPoint y: 393, distance: 473.8
click at [809, 393] on typing\? "Sure - here’s how I keep typing accurate: - One source of truth (brief, run she…" at bounding box center [593, 341] width 551 height 119
paste typing\? "run-of-show, guest list, contracts); copy critical details instead of retyping.…"
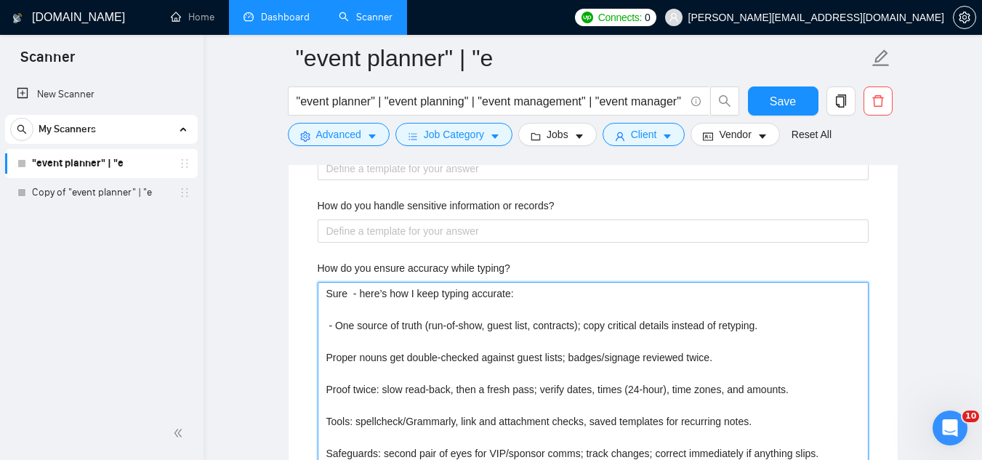
click at [327, 358] on typing\? "Sure - here’s how I keep typing accurate: - One source of truth (run-of-show, g…" at bounding box center [593, 373] width 551 height 183
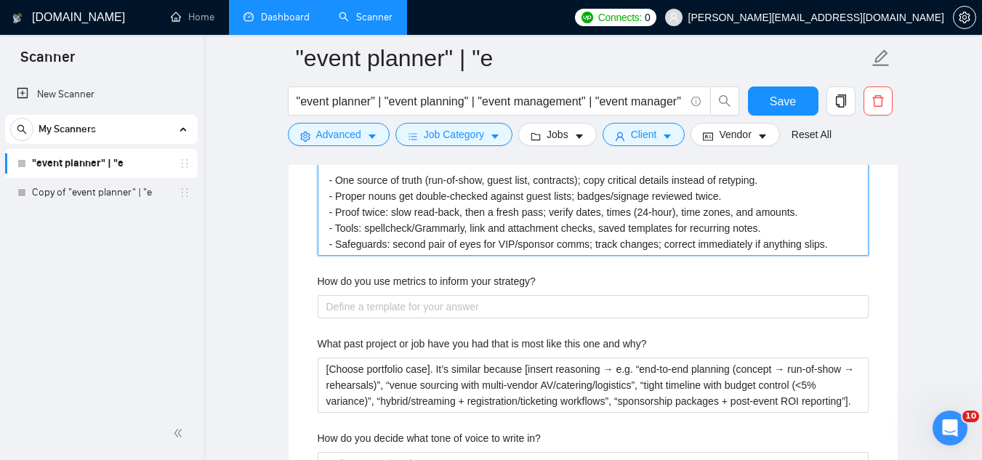
scroll to position [2691, 0]
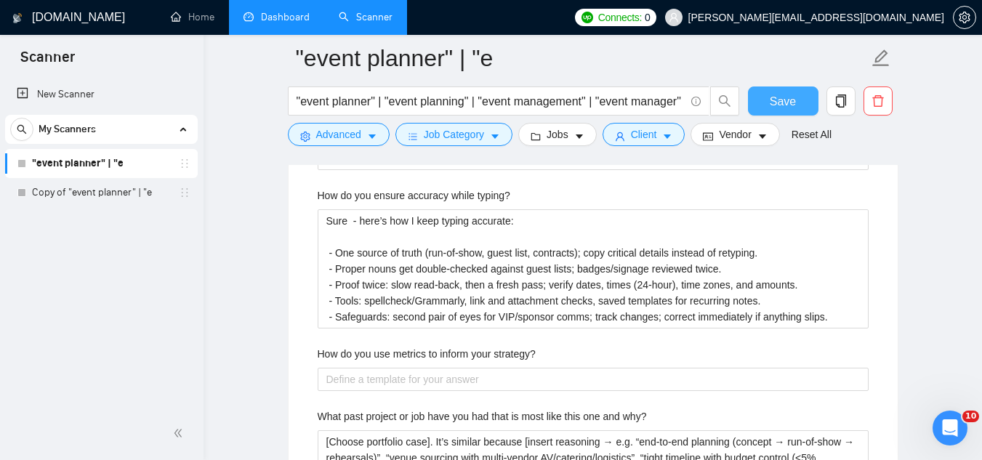
click at [766, 105] on button "Save" at bounding box center [783, 101] width 71 height 29
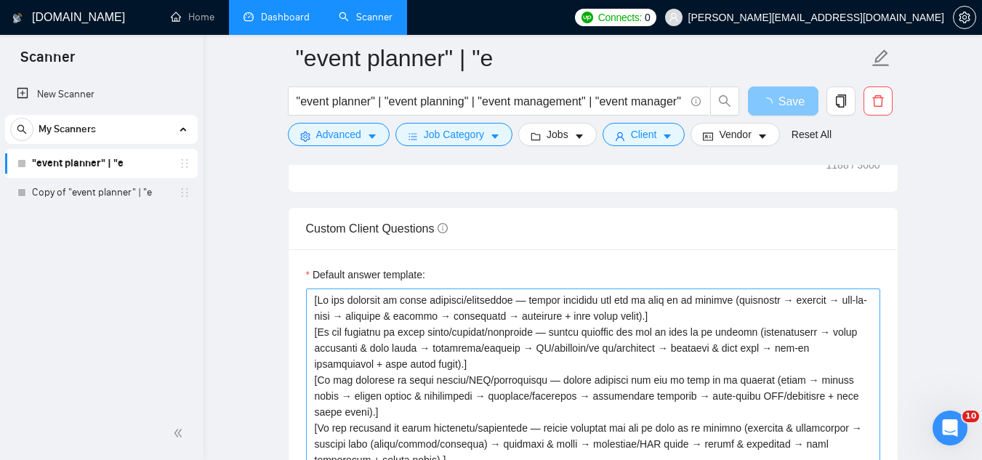
scroll to position [2182, 0]
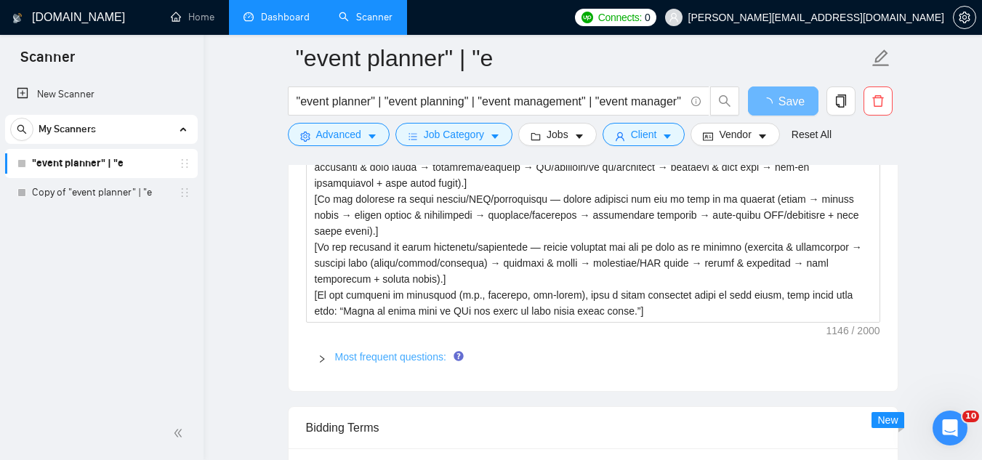
click at [399, 355] on link "Most frequent questions:" at bounding box center [390, 357] width 111 height 12
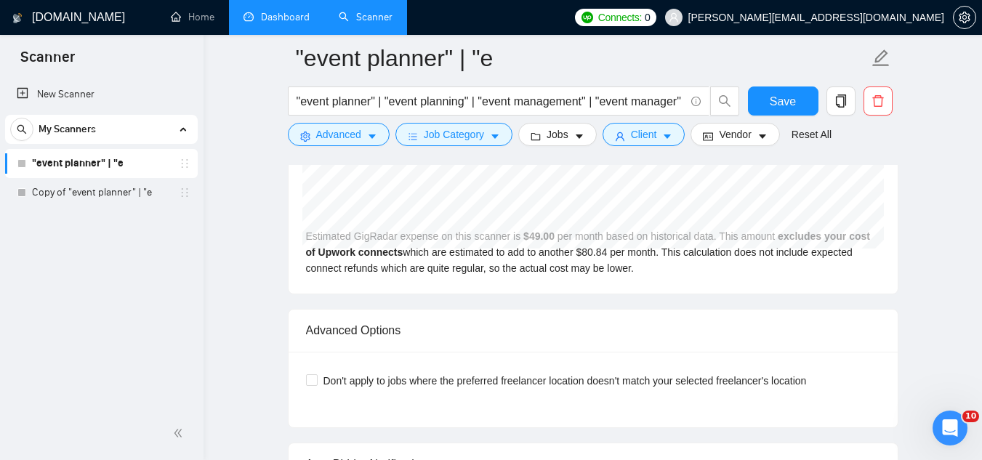
scroll to position [3491, 0]
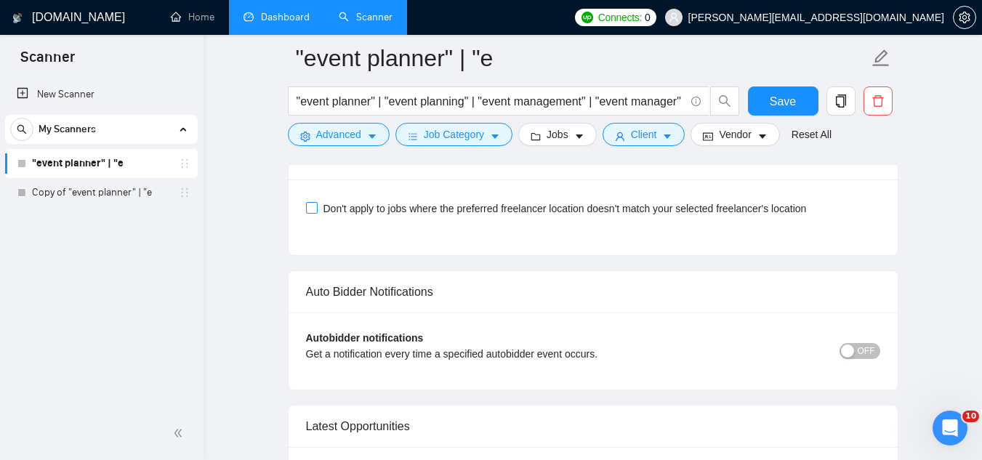
click at [318, 209] on span "Don't apply to jobs where the preferred freelancer location doesn't match your …" at bounding box center [565, 209] width 495 height 16
click at [316, 209] on input "Don't apply to jobs where the preferred freelancer location doesn't match your …" at bounding box center [311, 207] width 10 height 10
click at [773, 105] on span "Save" at bounding box center [783, 101] width 26 height 18
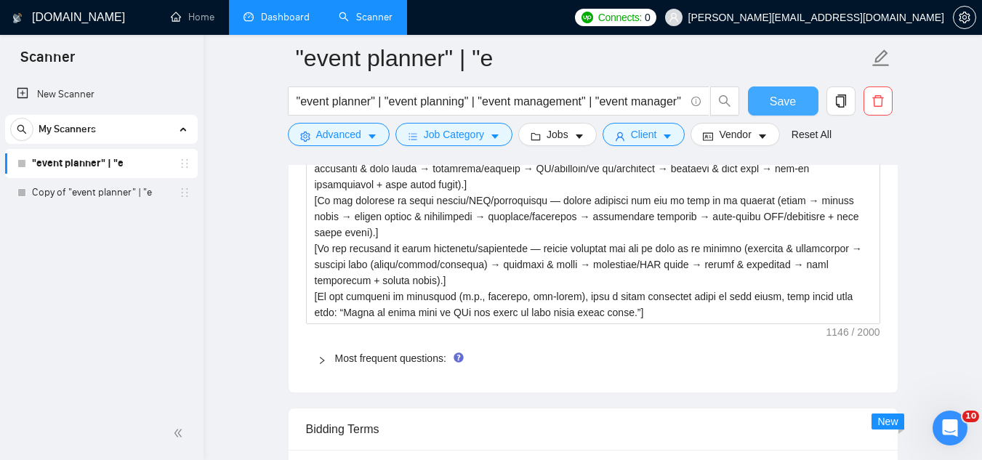
scroll to position [2182, 0]
click at [388, 351] on link "Most frequent questions:" at bounding box center [390, 357] width 111 height 12
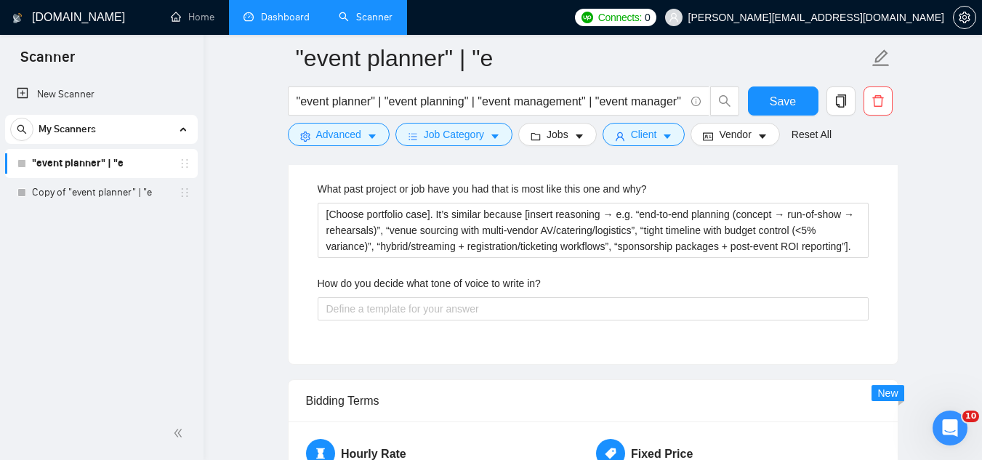
scroll to position [2982, 0]
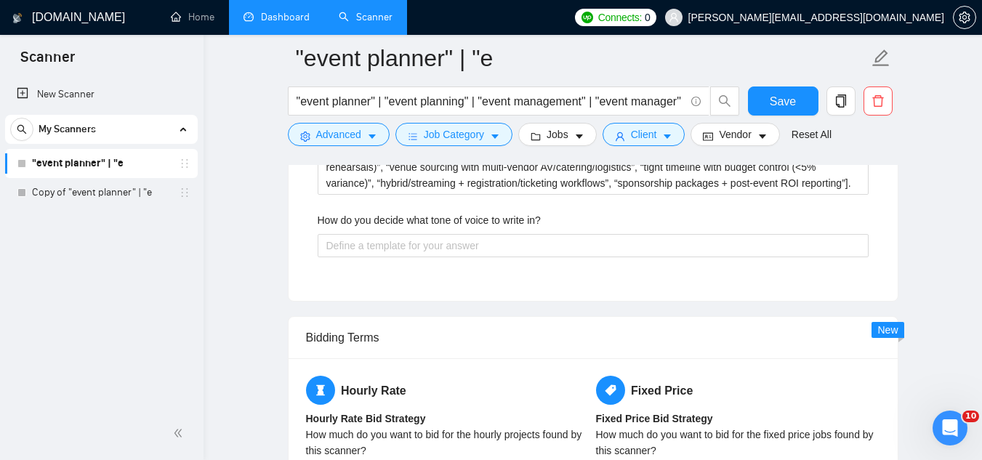
click at [440, 214] on label "How do you decide what tone of voice to write in?" at bounding box center [429, 220] width 223 height 16
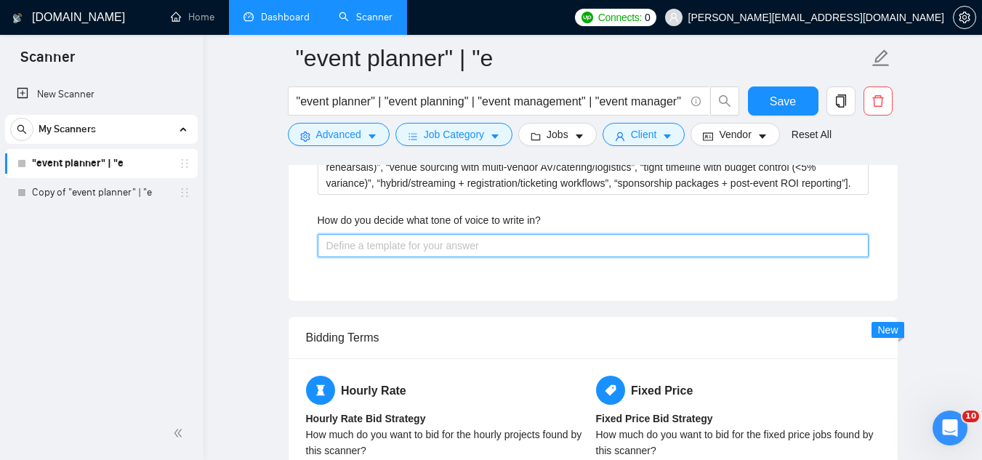
click at [440, 234] on in\? "How do you decide what tone of voice to write in?" at bounding box center [593, 245] width 551 height 23
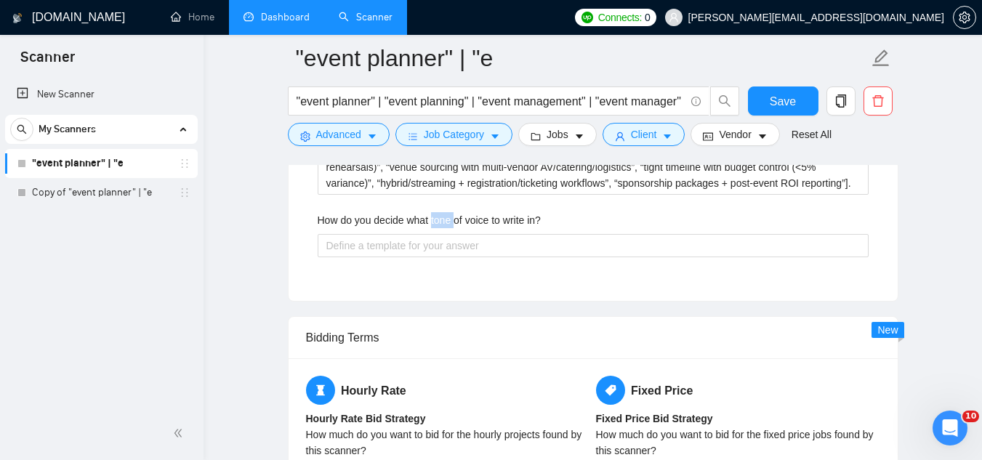
click at [440, 214] on label "How do you decide what tone of voice to write in?" at bounding box center [429, 220] width 223 height 16
click at [440, 234] on in\? "How do you decide what tone of voice to write in?" at bounding box center [593, 245] width 551 height 23
click at [440, 214] on label "How do you decide what tone of voice to write in?" at bounding box center [429, 220] width 223 height 16
click at [440, 234] on in\? "How do you decide what tone of voice to write in?" at bounding box center [593, 245] width 551 height 23
copy label "How do you decide what tone of voice to write in?"
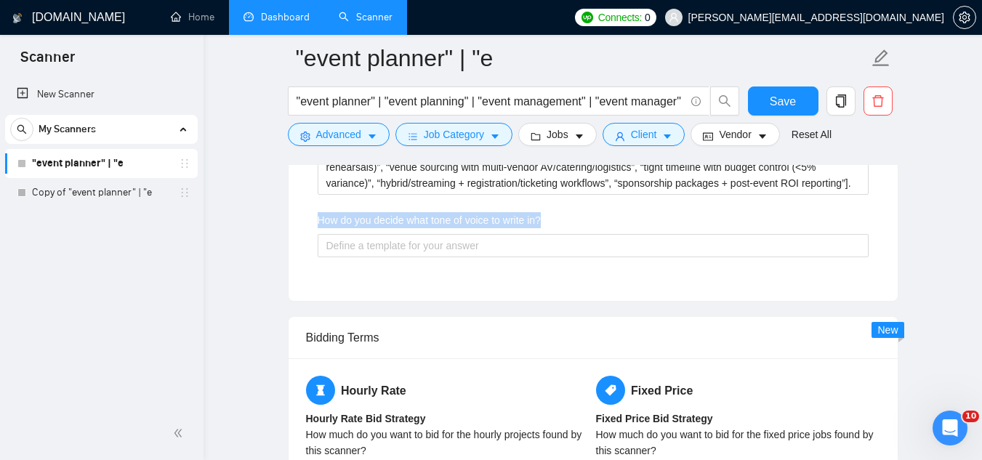
copy label "How do you decide what tone of voice to write in?"
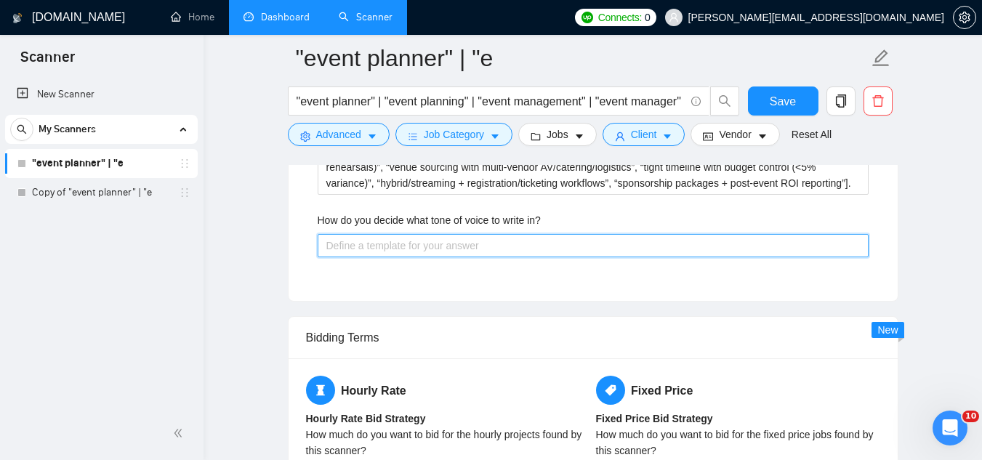
click at [385, 249] on in\? "How do you decide what tone of voice to write in?" at bounding box center [593, 245] width 551 height 23
paste in\? "Here’s my quick framework for tone on events: Start with audience and goal: who…"
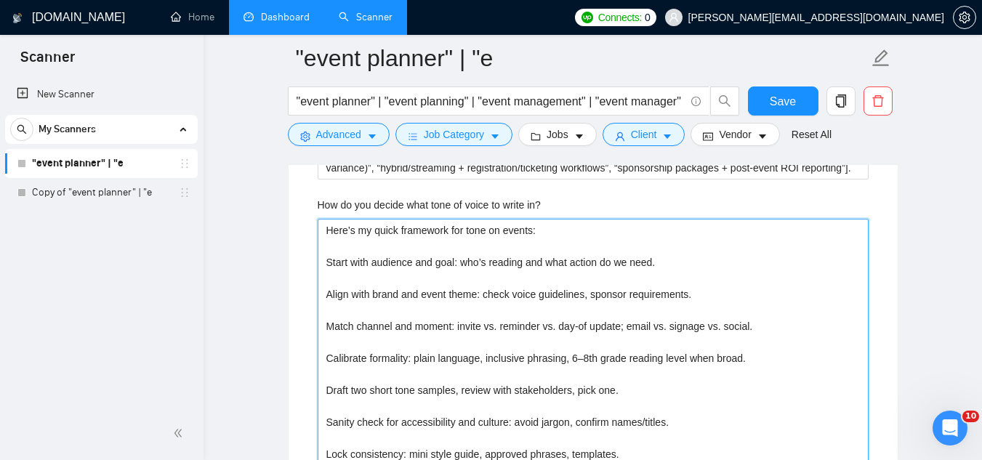
click at [327, 260] on in\? "Here’s my quick framework for tone on events: Start with audience and goal: who…" at bounding box center [593, 342] width 551 height 247
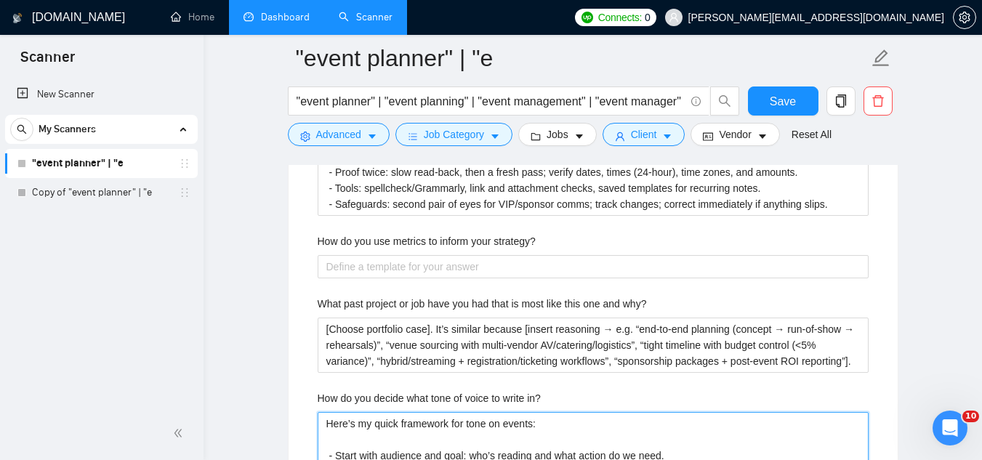
scroll to position [2779, 0]
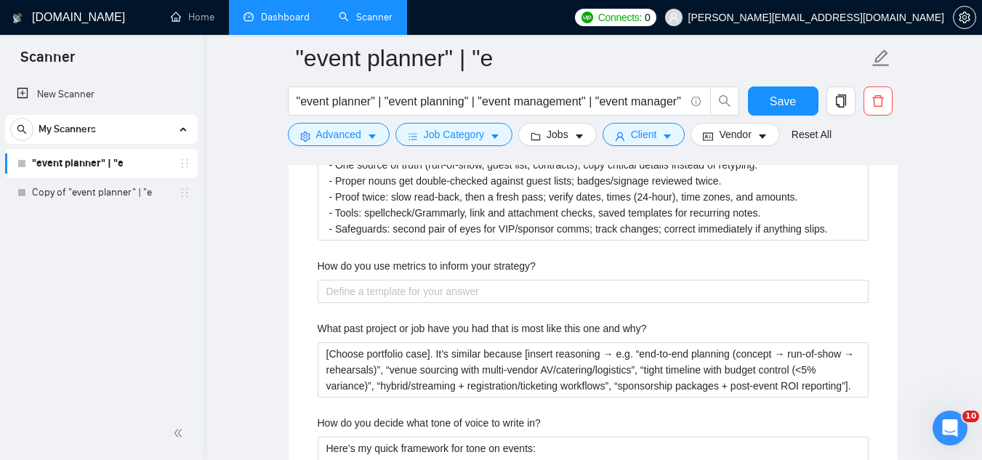
click at [483, 267] on label "How do you use metrics to inform your strategy?" at bounding box center [427, 266] width 218 height 16
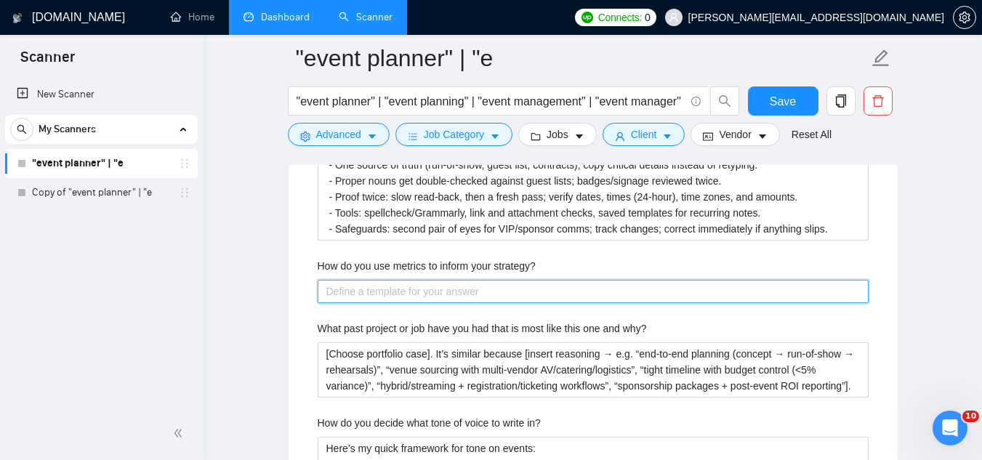
click at [483, 280] on strategy\? "How do you use metrics to inform your strategy?" at bounding box center [593, 291] width 551 height 23
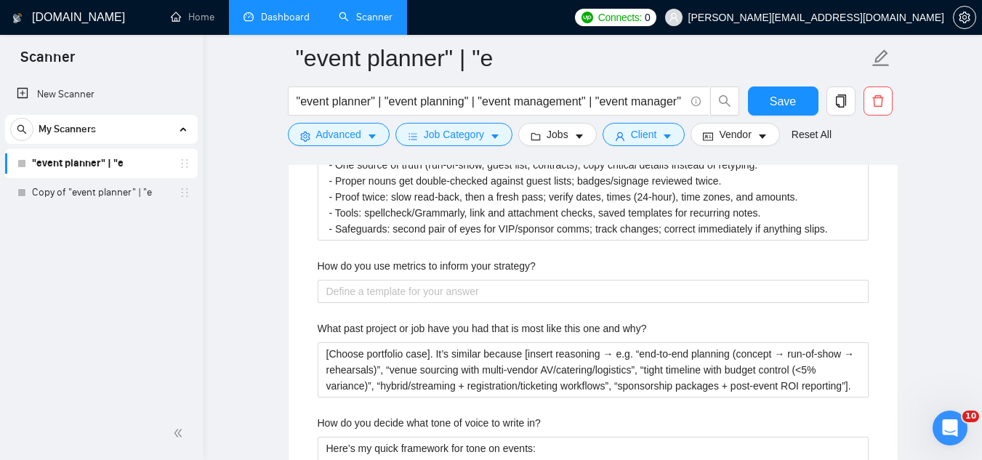
click at [491, 253] on div "Describe your recent experience with similar projects I’ve planned and executed…" at bounding box center [593, 196] width 574 height 838
click at [490, 261] on label "How do you use metrics to inform your strategy?" at bounding box center [427, 266] width 218 height 16
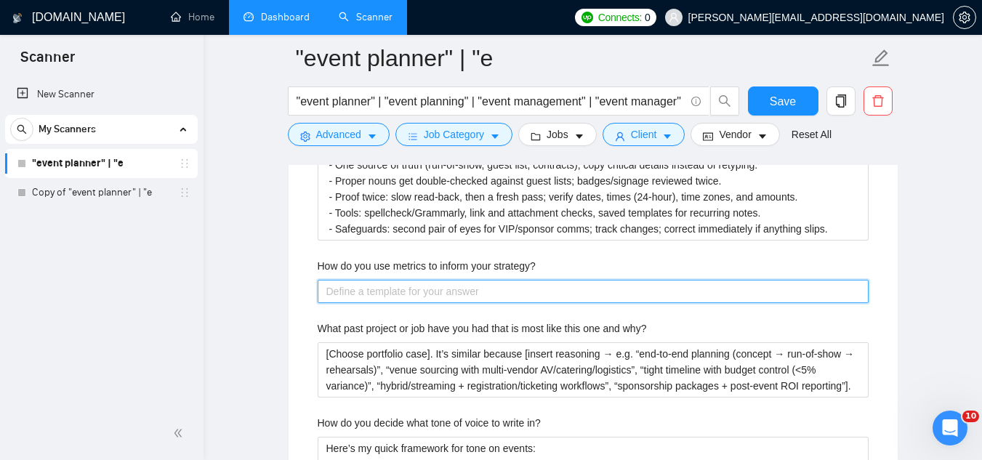
click at [490, 280] on strategy\? "How do you use metrics to inform your strategy?" at bounding box center [593, 291] width 551 height 23
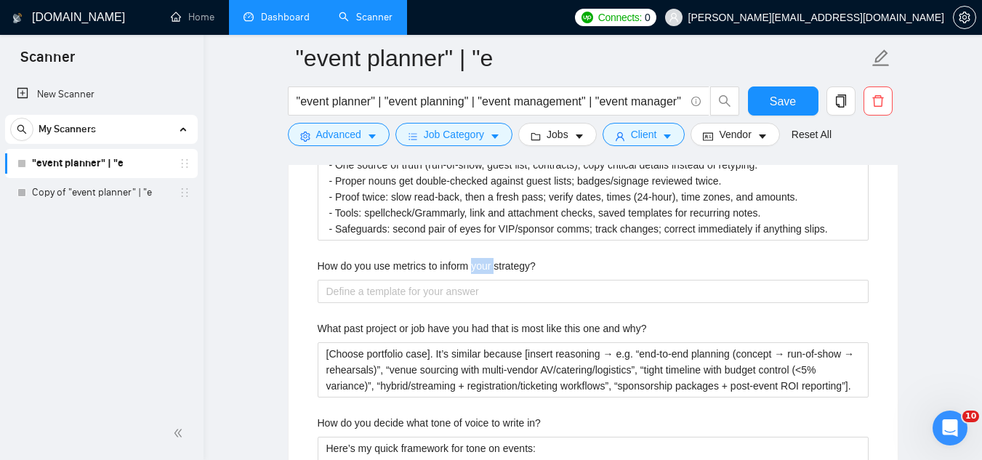
click at [490, 261] on label "How do you use metrics to inform your strategy?" at bounding box center [427, 266] width 218 height 16
click at [490, 280] on strategy\? "How do you use metrics to inform your strategy?" at bounding box center [593, 291] width 551 height 23
click at [489, 263] on label "How do you use metrics to inform your strategy?" at bounding box center [427, 266] width 218 height 16
click at [489, 280] on strategy\? "How do you use metrics to inform your strategy?" at bounding box center [593, 291] width 551 height 23
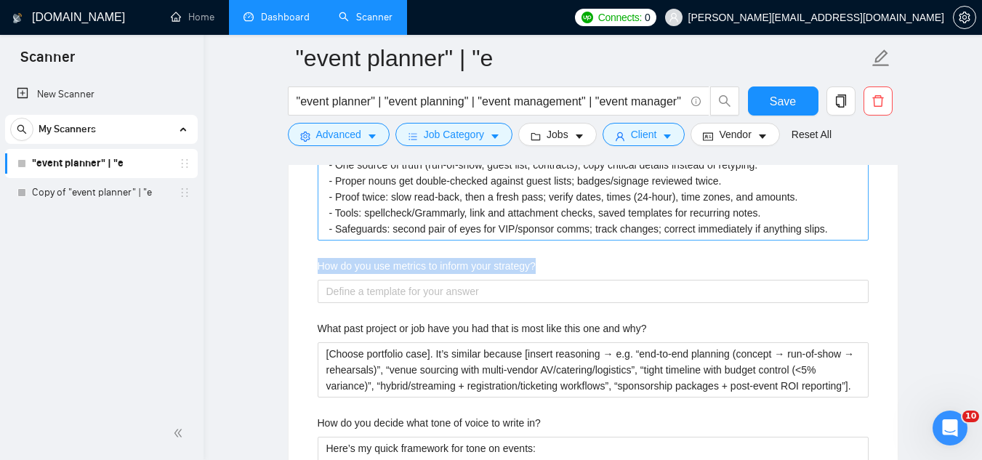
copy label "How do you use metrics to inform your strategy?"
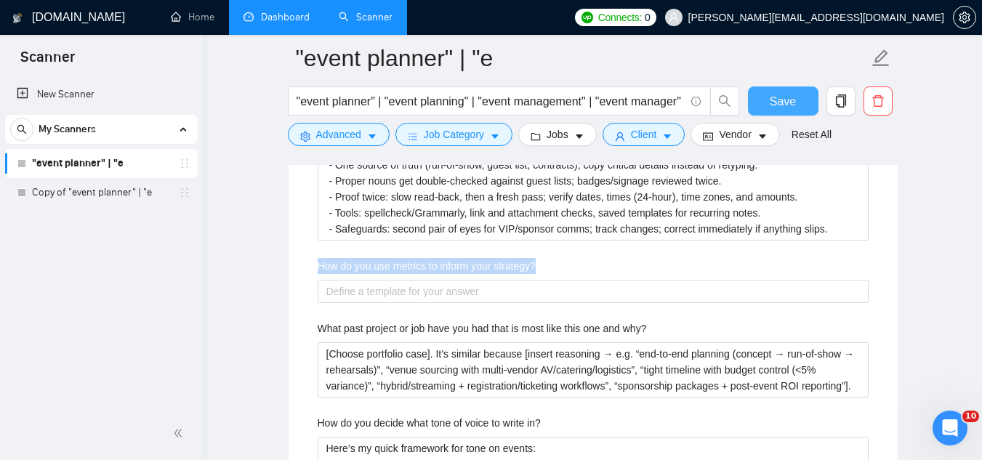
click at [779, 95] on span "Save" at bounding box center [783, 101] width 26 height 18
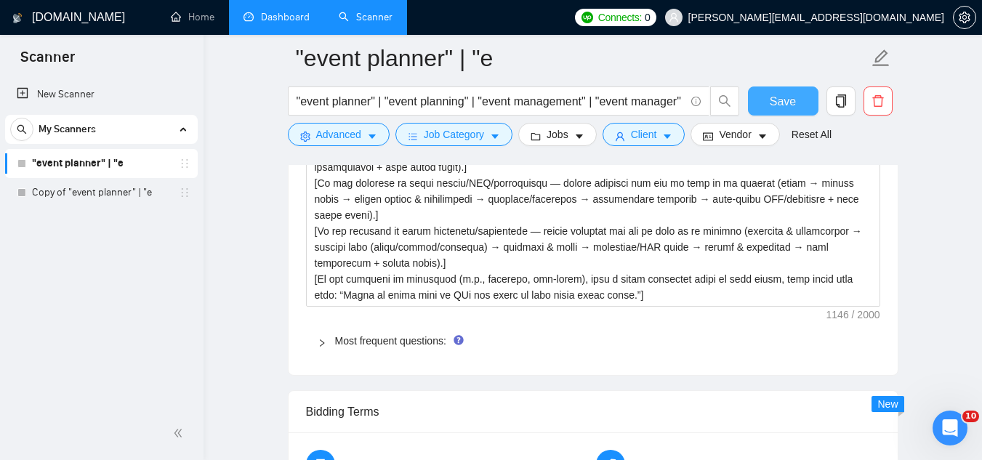
scroll to position [2197, 0]
click at [415, 344] on link "Most frequent questions:" at bounding box center [390, 342] width 111 height 12
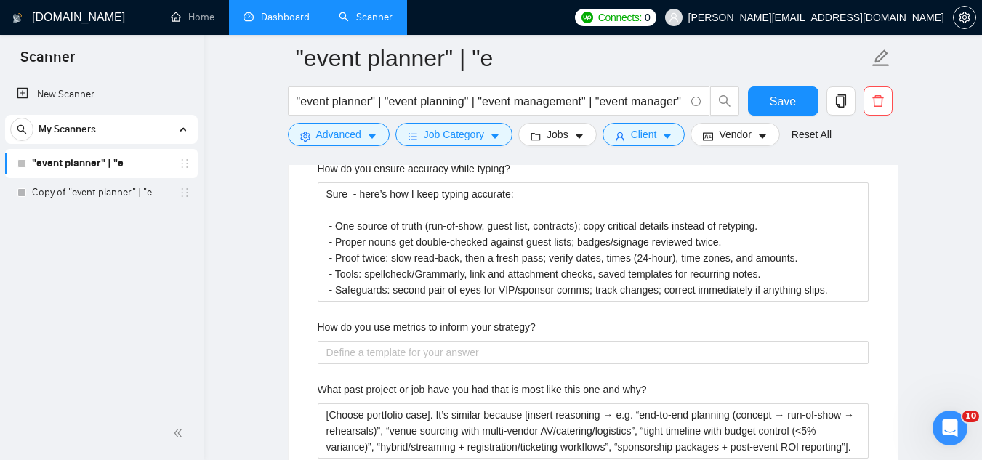
scroll to position [2779, 0]
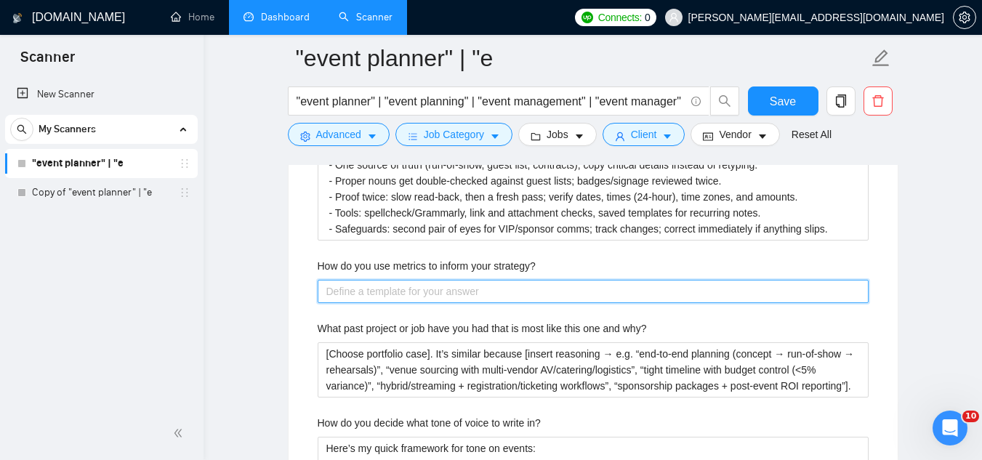
click at [407, 297] on strategy\? "How do you use metrics to inform your strategy?" at bounding box center [593, 291] width 551 height 23
paste strategy\? "[Registration & attendance → open/click, registration conversion, attendance ra…"
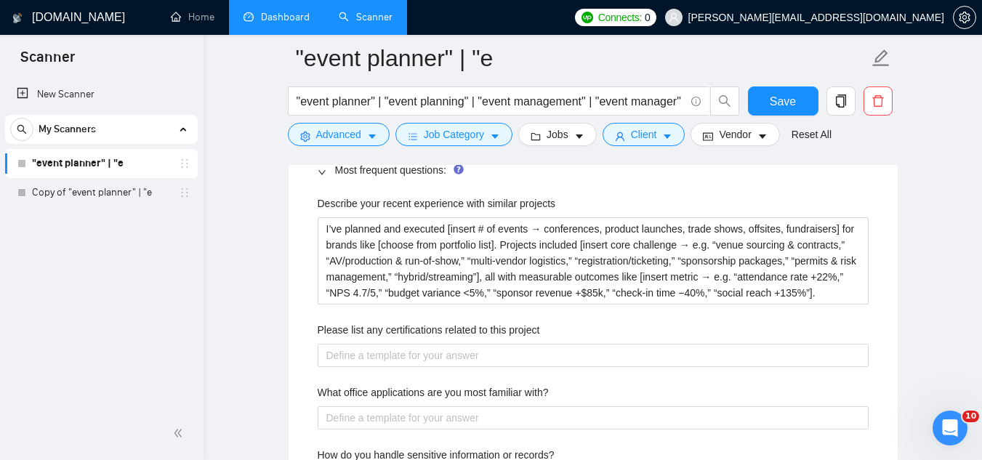
scroll to position [2342, 0]
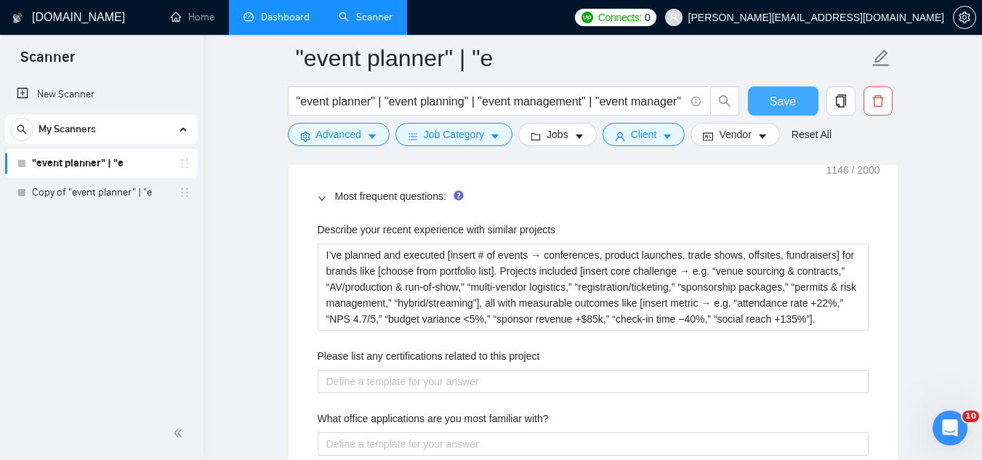
click at [793, 100] on span "Save" at bounding box center [783, 101] width 26 height 18
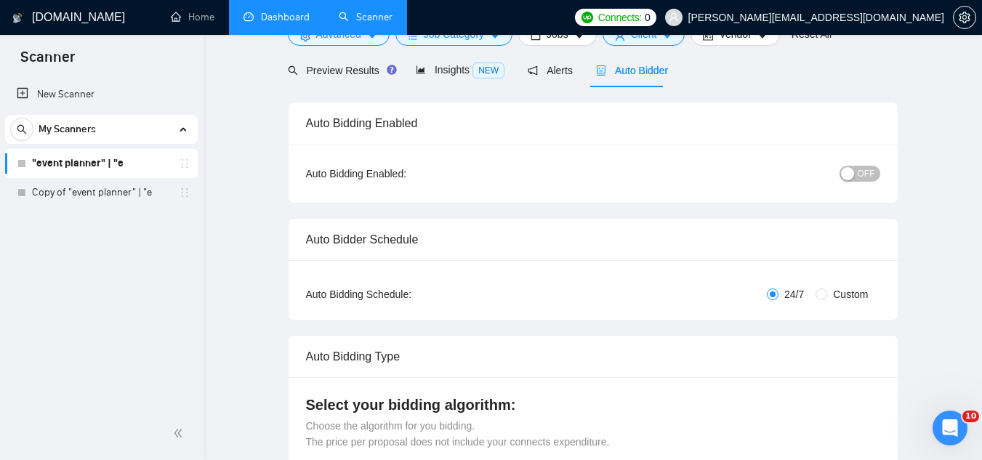
scroll to position [0, 0]
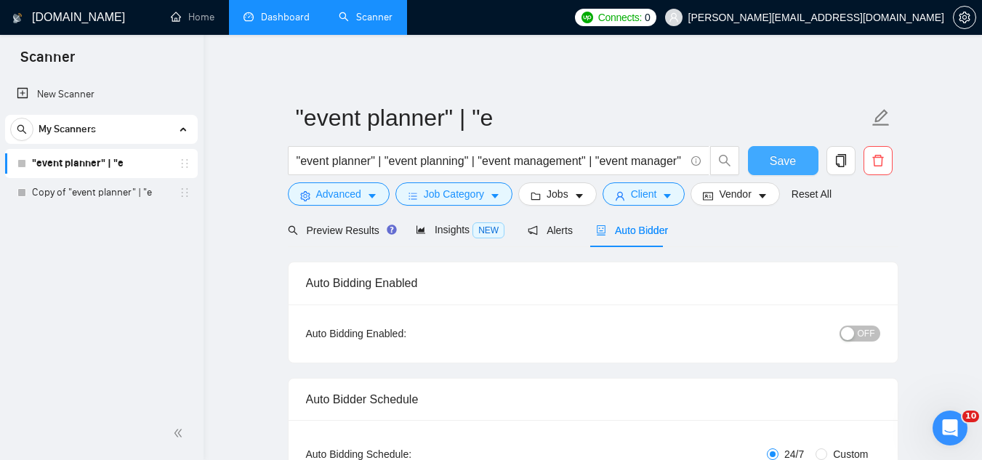
click at [796, 163] on button "Save" at bounding box center [783, 160] width 71 height 29
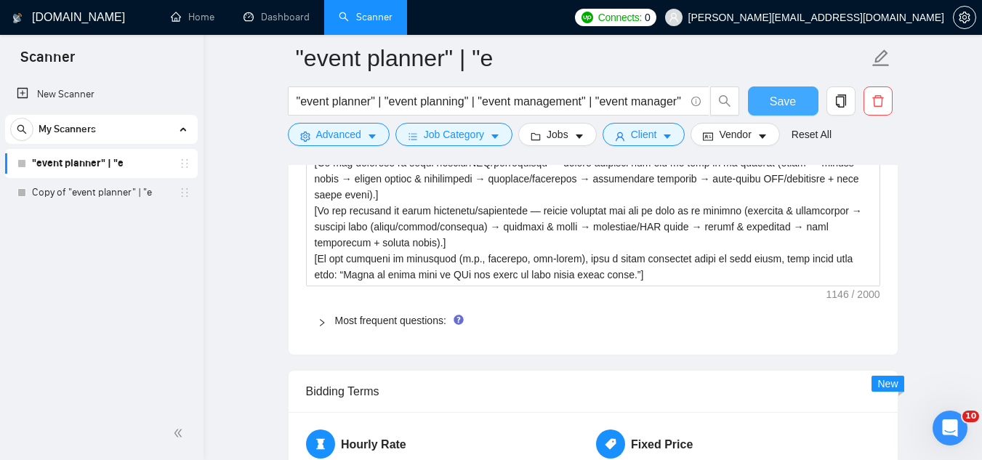
scroll to position [2254, 0]
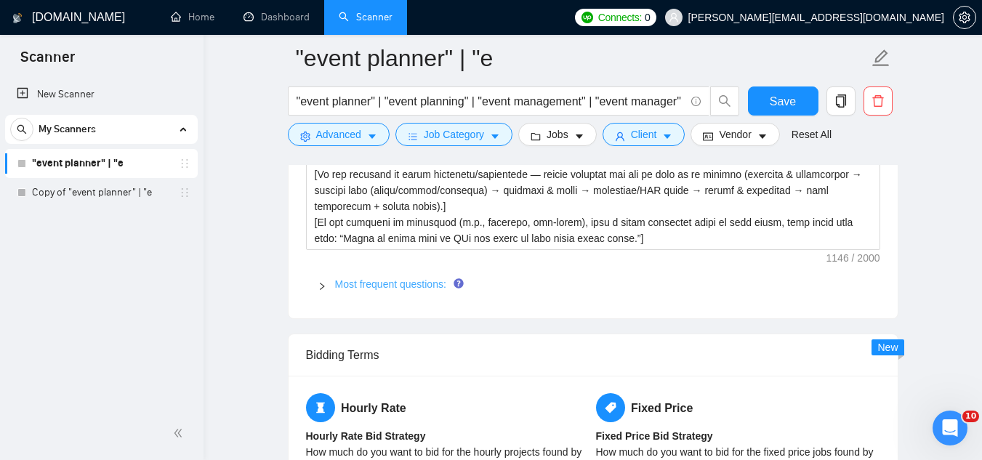
click at [412, 284] on link "Most frequent questions:" at bounding box center [390, 285] width 111 height 12
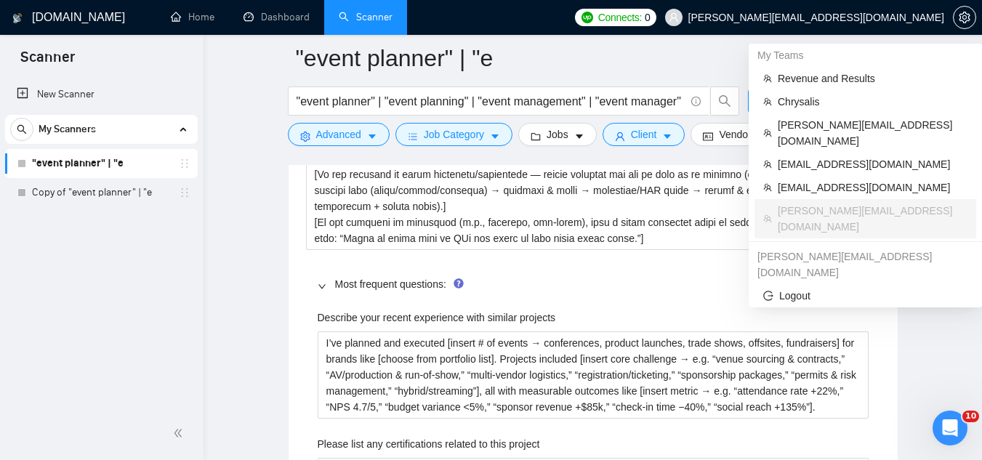
click at [825, 17] on span "[PERSON_NAME][EMAIL_ADDRESS][DOMAIN_NAME]" at bounding box center [817, 17] width 256 height 0
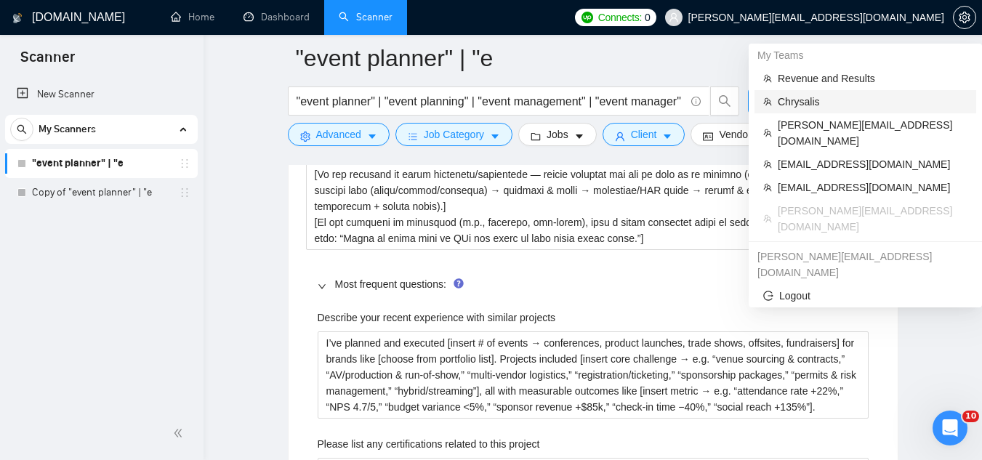
click at [801, 107] on span "Chrysalis" at bounding box center [873, 102] width 190 height 16
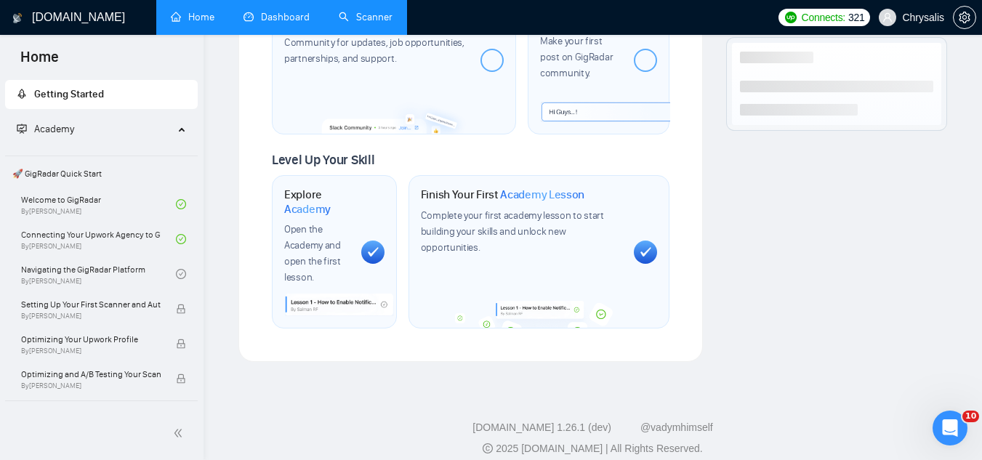
click at [287, 21] on link "Dashboard" at bounding box center [277, 17] width 66 height 12
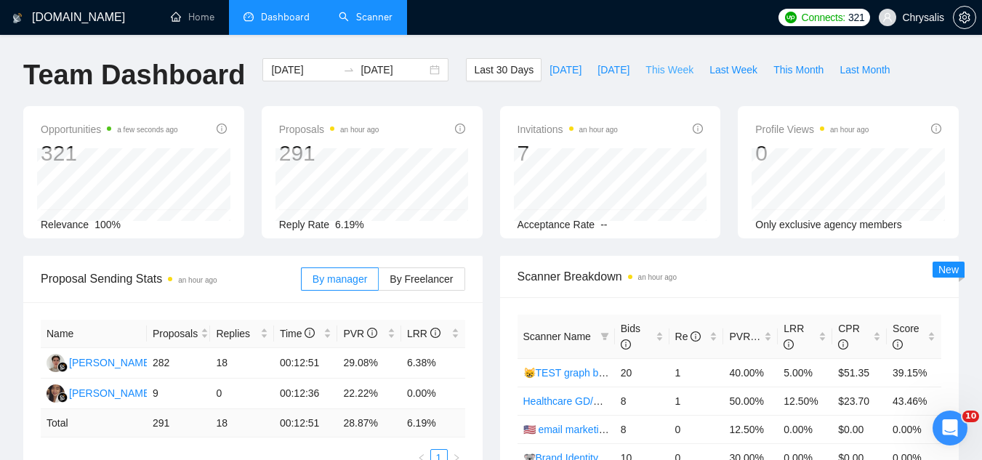
click at [656, 71] on span "This Week" at bounding box center [670, 70] width 48 height 16
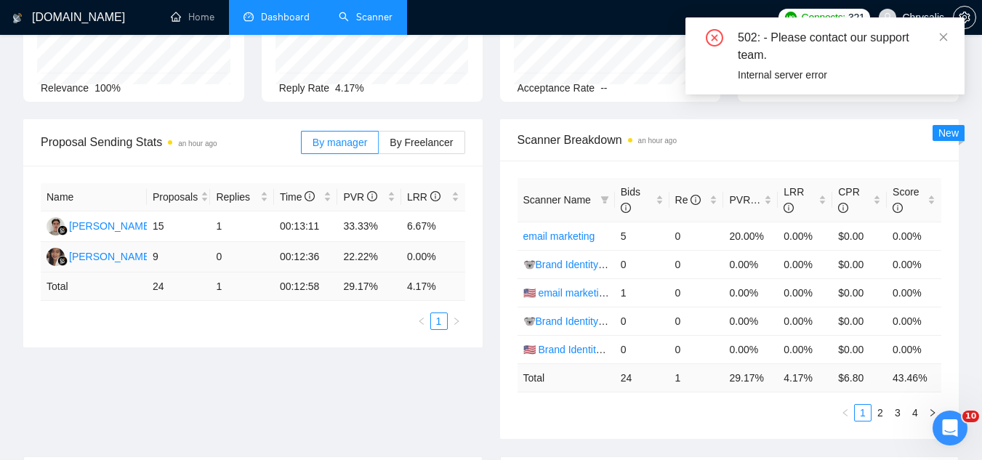
scroll to position [145, 0]
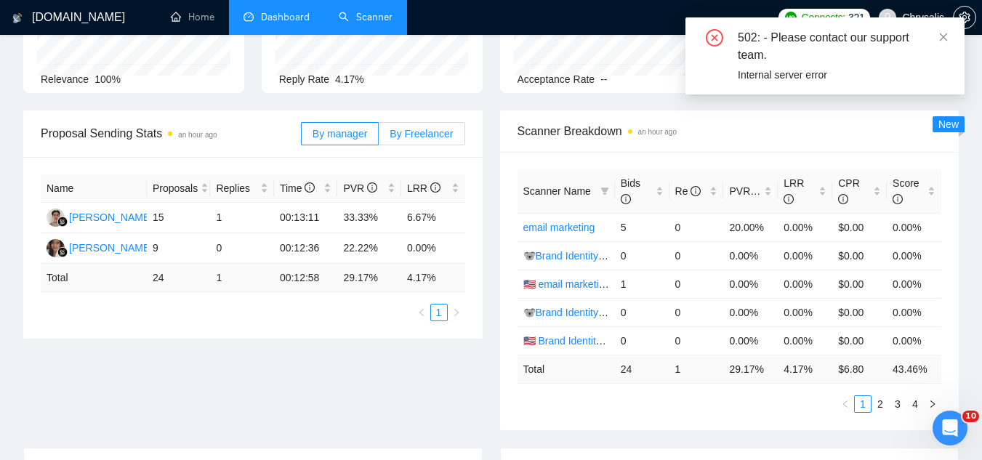
click at [418, 135] on span "By Freelancer" at bounding box center [421, 134] width 63 height 12
click at [379, 137] on input "By Freelancer" at bounding box center [379, 137] width 0 height 0
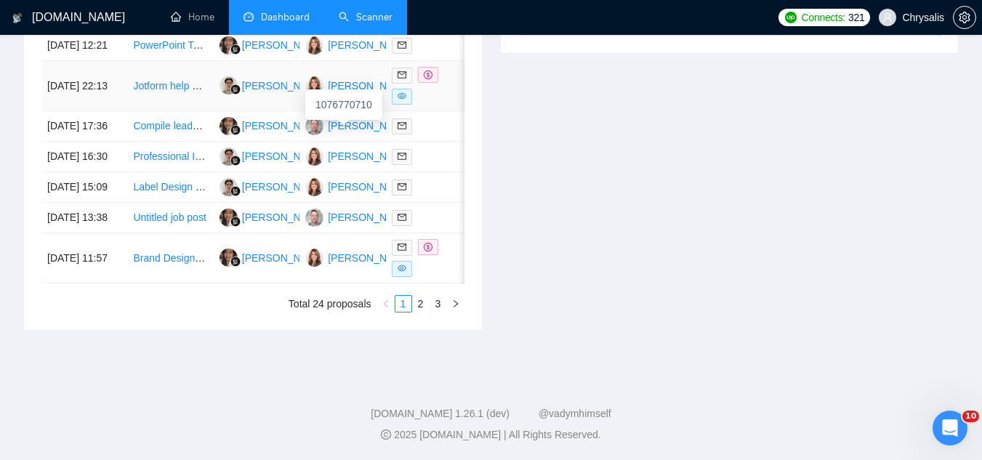
scroll to position [873, 0]
click at [421, 305] on link "2" at bounding box center [421, 304] width 16 height 16
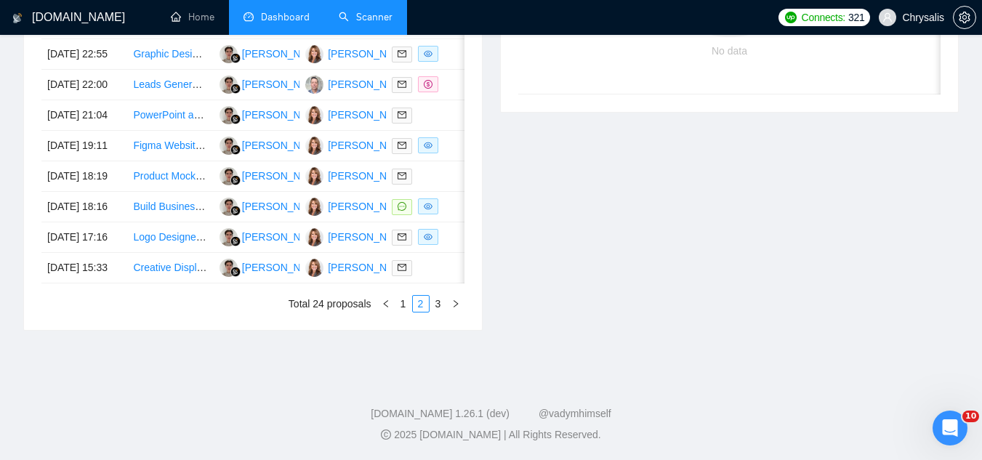
scroll to position [857, 0]
click at [163, 192] on td "Build Business Diagnostic Tool (to be Azure hosted)" at bounding box center [170, 207] width 86 height 31
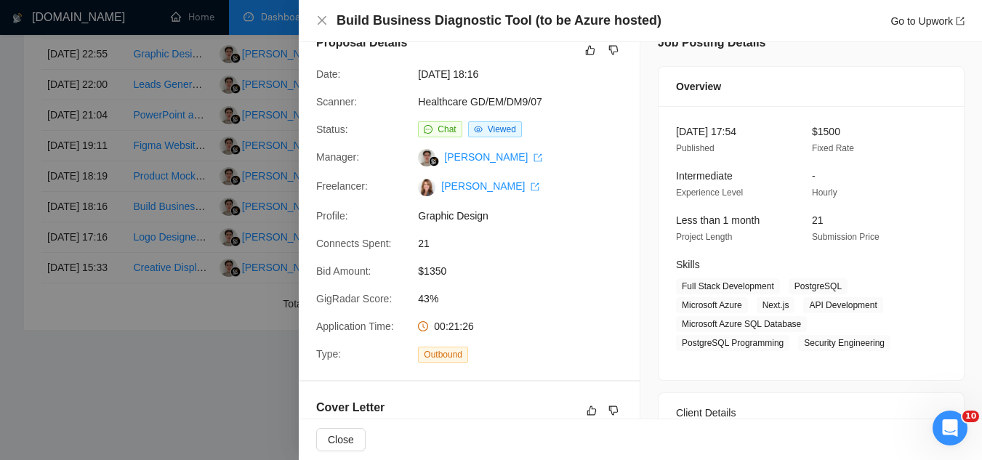
scroll to position [0, 0]
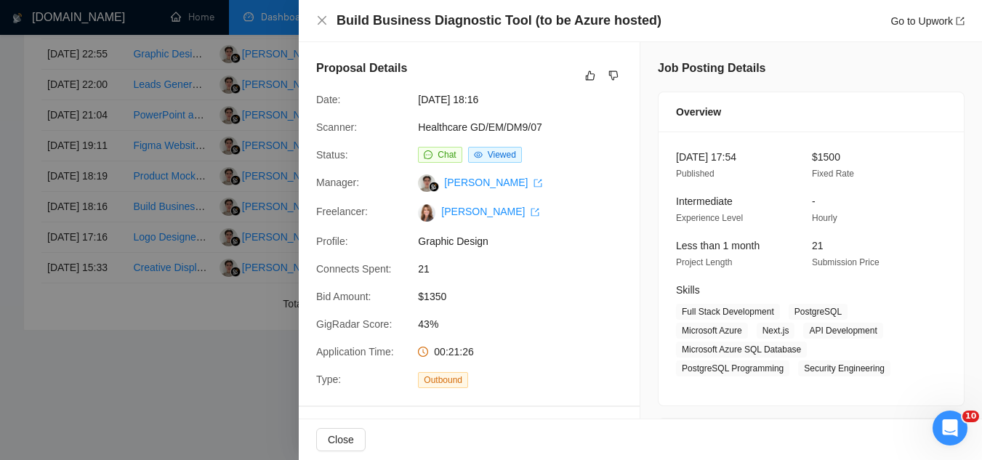
click at [180, 388] on div at bounding box center [491, 230] width 982 height 460
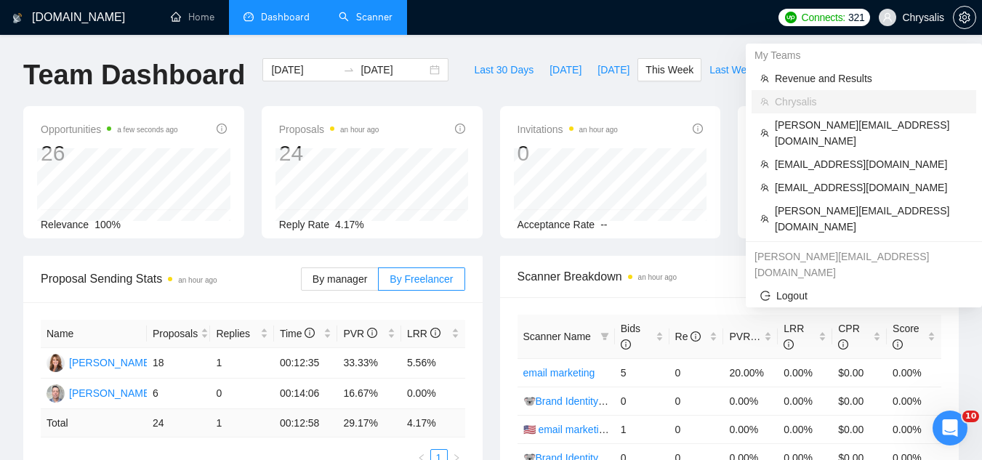
click at [936, 17] on span "Chrysalis" at bounding box center [923, 17] width 42 height 0
click at [817, 180] on span "[EMAIL_ADDRESS][DOMAIN_NAME]" at bounding box center [871, 188] width 193 height 16
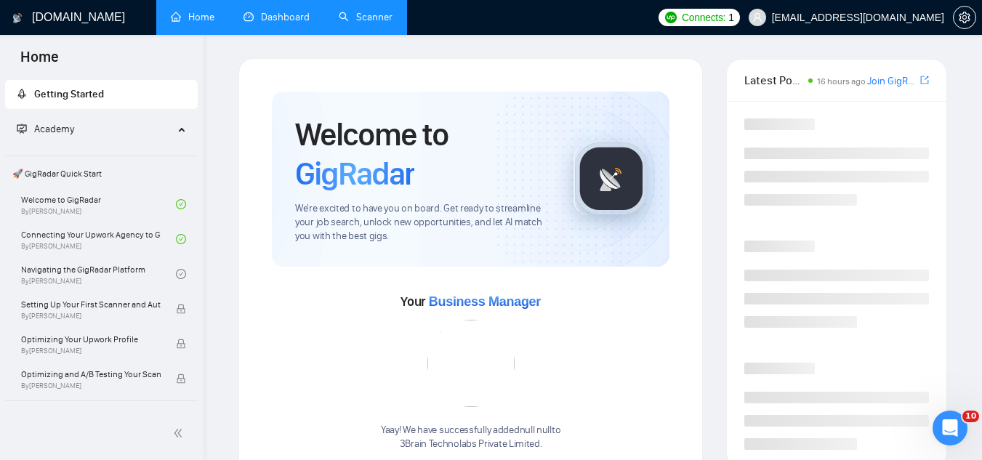
click at [290, 23] on link "Dashboard" at bounding box center [277, 17] width 66 height 12
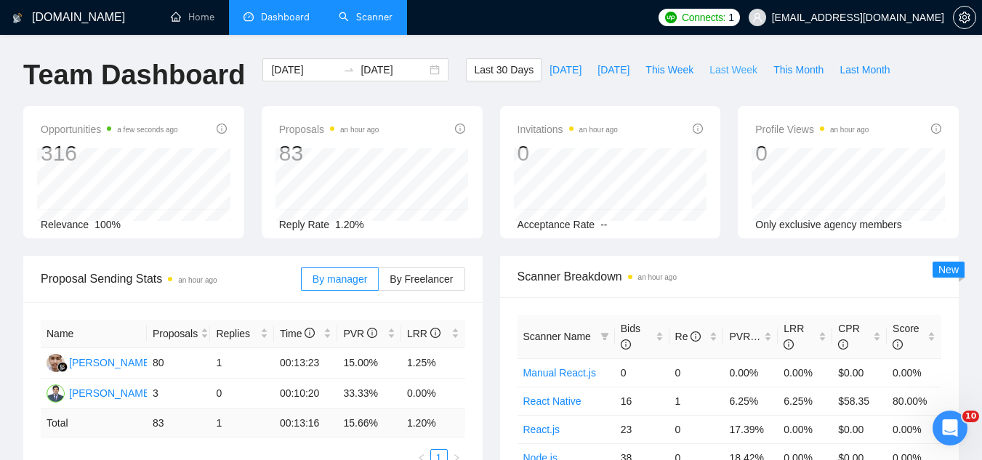
click at [710, 73] on span "Last Week" at bounding box center [734, 70] width 48 height 16
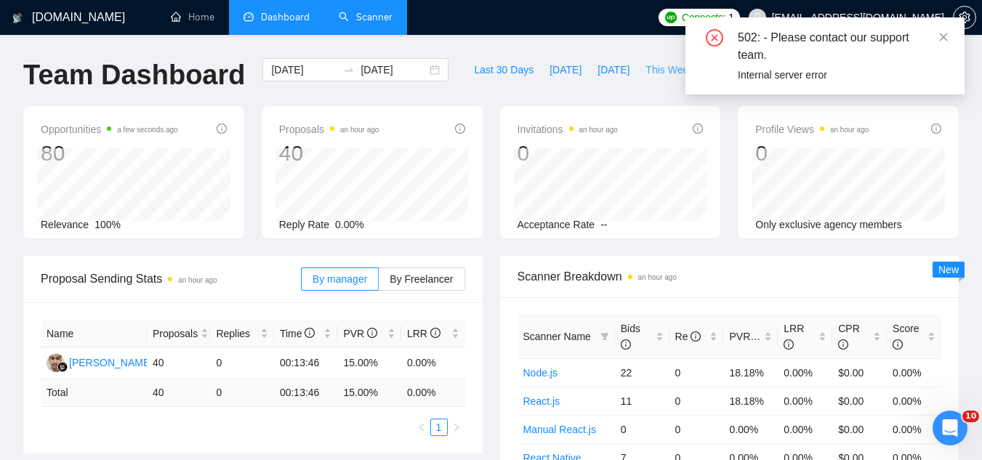
click at [661, 68] on span "This Week" at bounding box center [670, 70] width 48 height 16
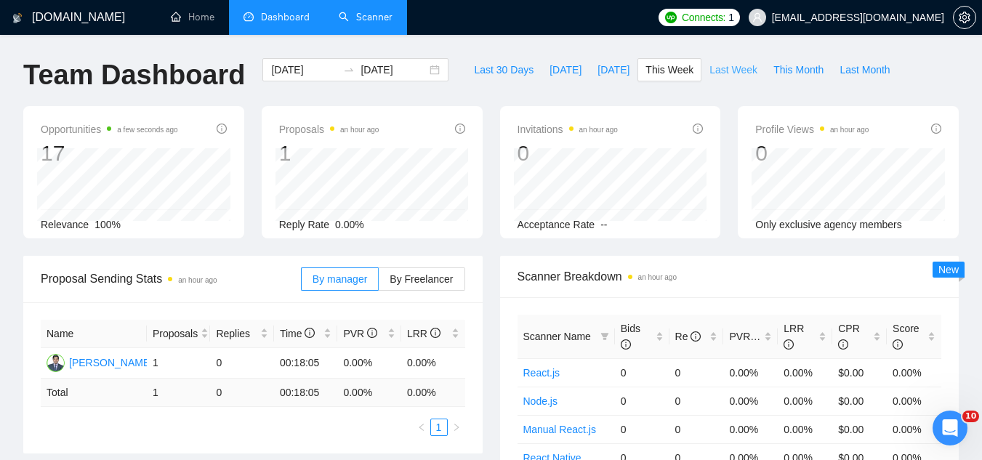
click at [720, 72] on span "Last Week" at bounding box center [734, 70] width 48 height 16
click at [838, 17] on span "[EMAIL_ADDRESS][DOMAIN_NAME]" at bounding box center [858, 17] width 172 height 0
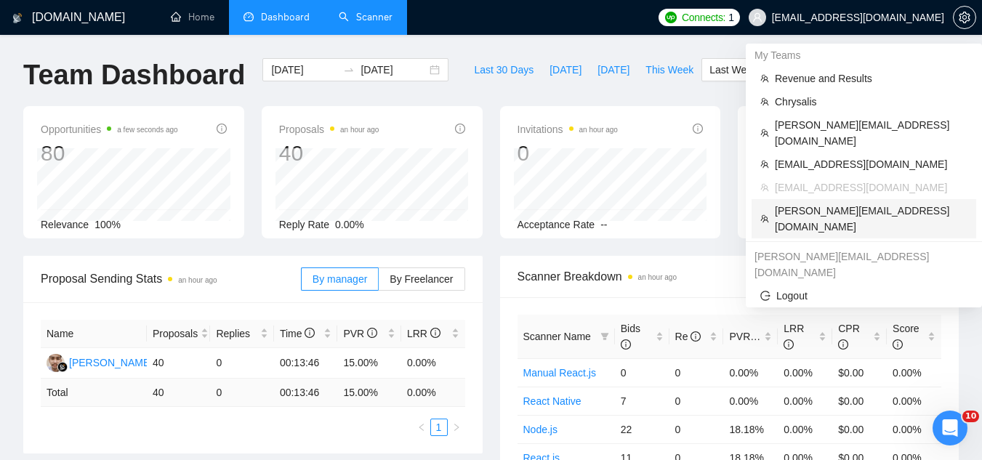
click at [791, 203] on span "[PERSON_NAME][EMAIL_ADDRESS][DOMAIN_NAME]" at bounding box center [871, 219] width 193 height 32
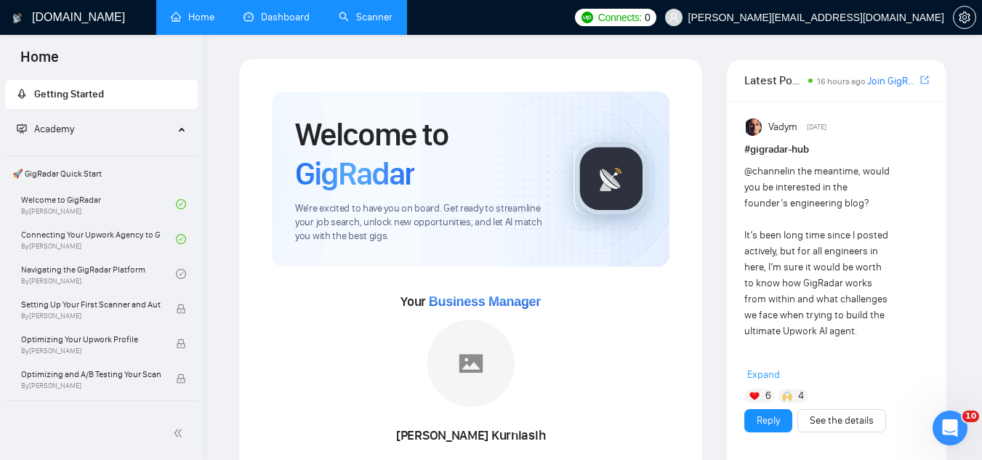
click at [298, 22] on link "Dashboard" at bounding box center [277, 17] width 66 height 12
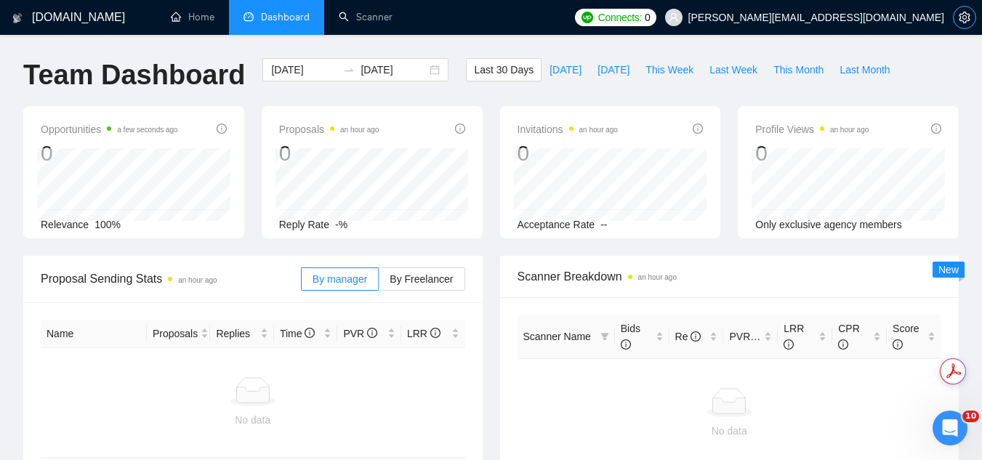
click at [961, 14] on icon "setting" at bounding box center [964, 18] width 11 height 12
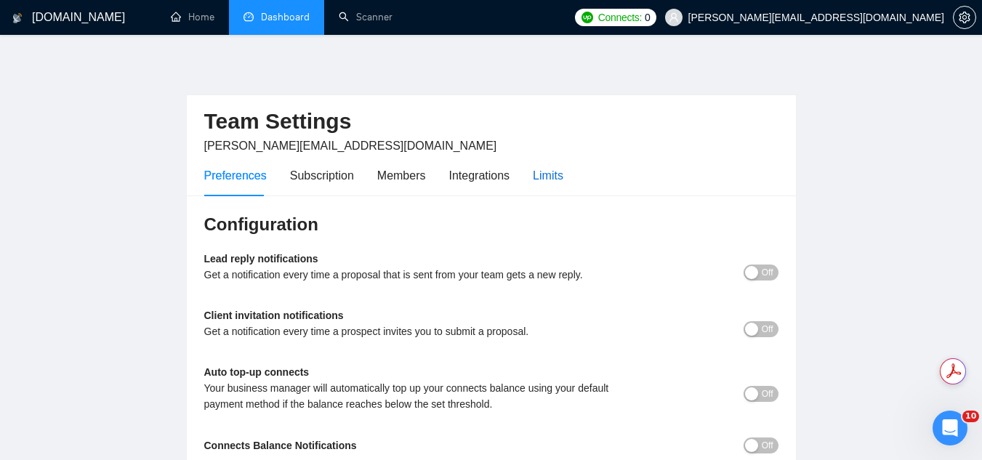
click at [540, 170] on div "Limits" at bounding box center [548, 176] width 31 height 18
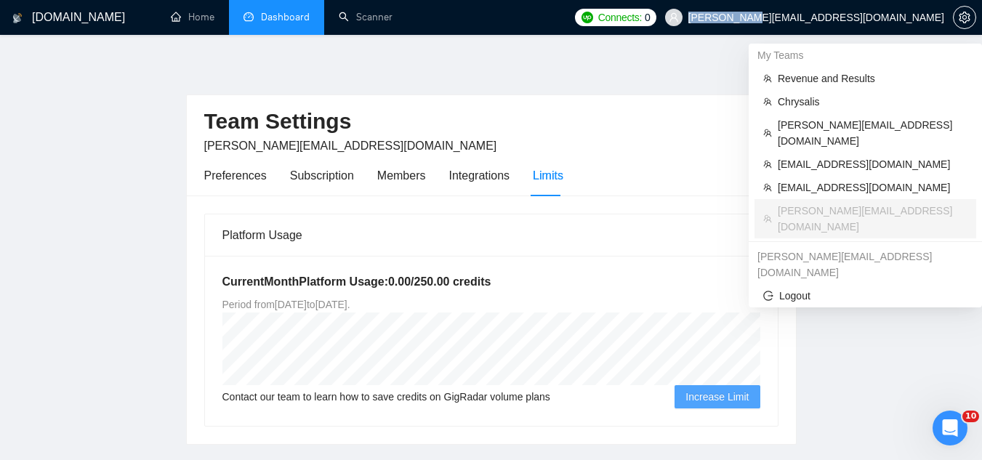
drag, startPoint x: 782, startPoint y: 21, endPoint x: 841, endPoint y: 19, distance: 58.9
click at [841, 17] on span "[PERSON_NAME][EMAIL_ADDRESS][DOMAIN_NAME]" at bounding box center [817, 17] width 256 height 0
click at [910, 17] on span "[PERSON_NAME][EMAIL_ADDRESS][DOMAIN_NAME]" at bounding box center [817, 17] width 256 height 0
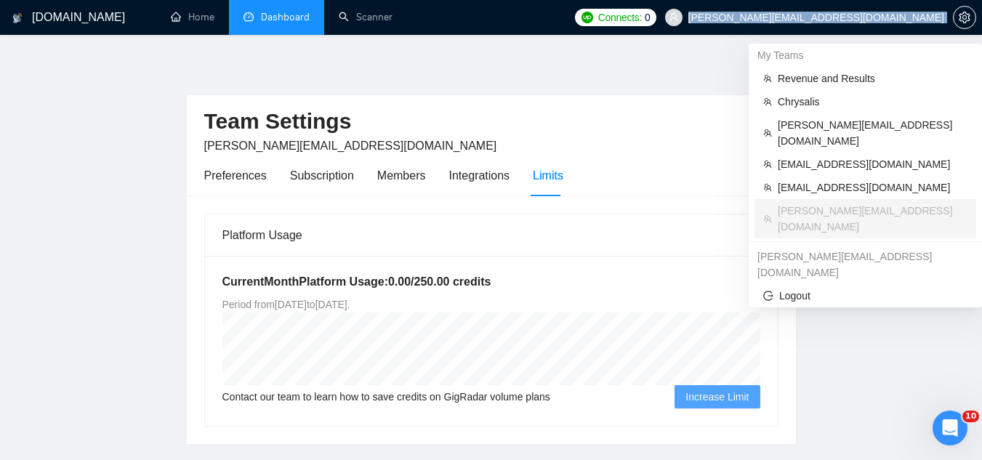
copy div "[PERSON_NAME][EMAIL_ADDRESS][DOMAIN_NAME]"
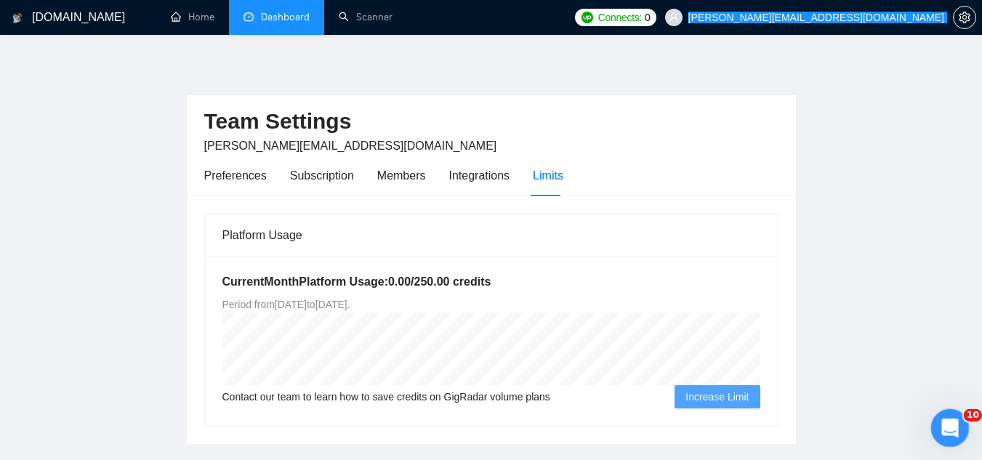
click at [948, 441] on div "Open Intercom Messenger" at bounding box center [948, 426] width 48 height 48
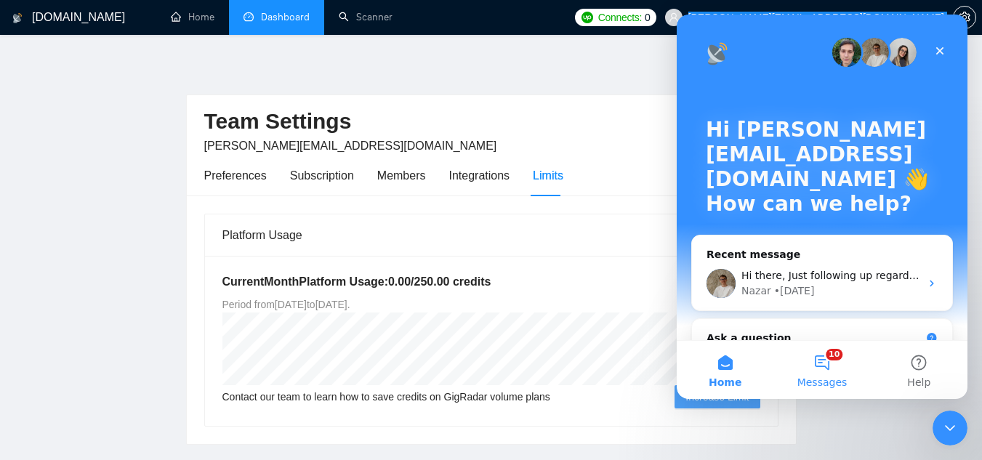
click at [829, 369] on button "10 Messages" at bounding box center [822, 370] width 97 height 58
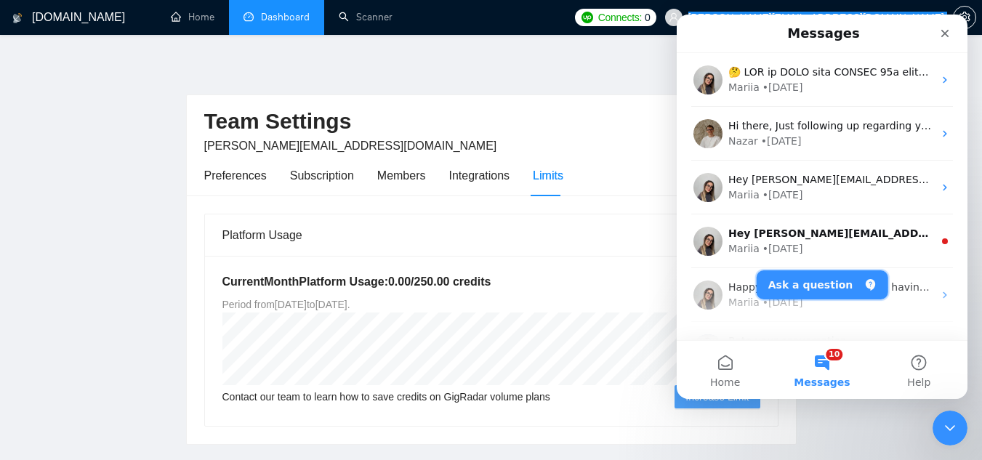
click at [803, 281] on button "Ask a question" at bounding box center [823, 285] width 132 height 29
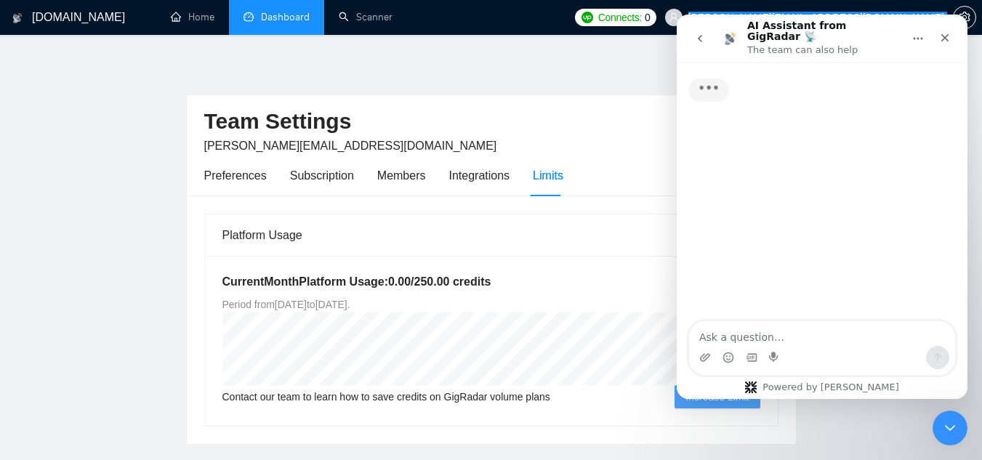
click at [794, 329] on textarea "Ask a question…" at bounding box center [822, 333] width 266 height 25
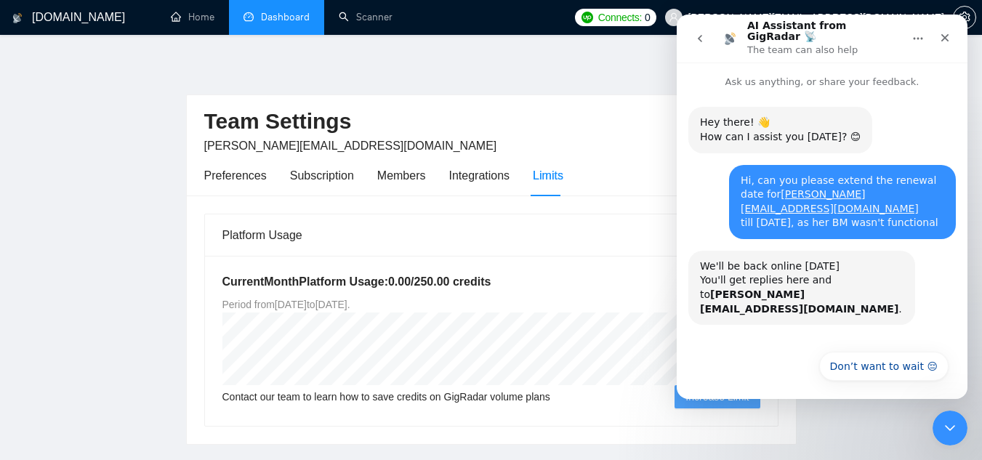
click at [307, 40] on div "[DOMAIN_NAME] Home Dashboard Scanner Connects: 0 [PERSON_NAME][EMAIL_ADDRESS][D…" at bounding box center [491, 278] width 982 height 557
click at [289, 11] on link "Dashboard" at bounding box center [277, 17] width 66 height 12
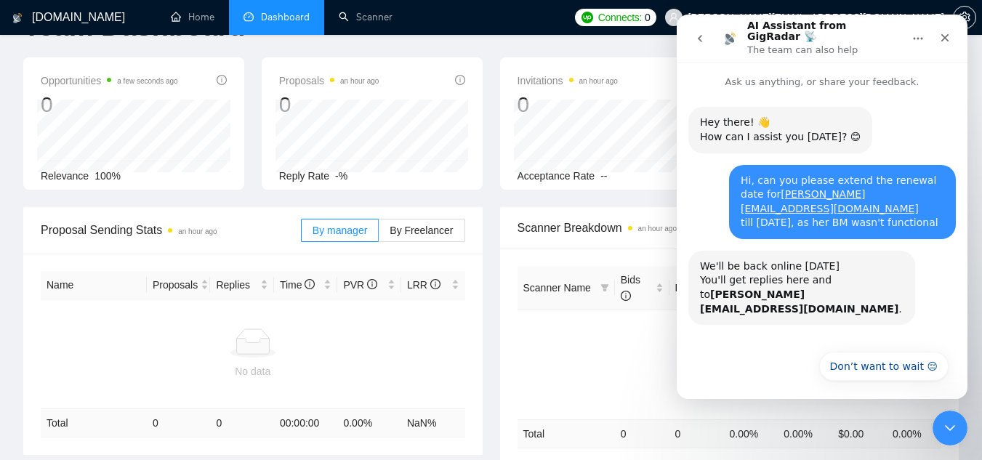
scroll to position [73, 0]
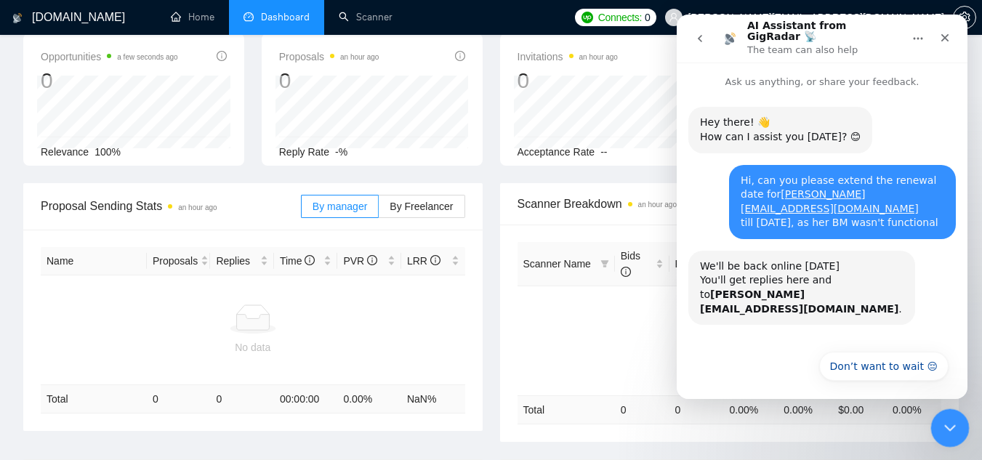
click at [950, 433] on icon "Close Intercom Messenger" at bounding box center [948, 425] width 17 height 17
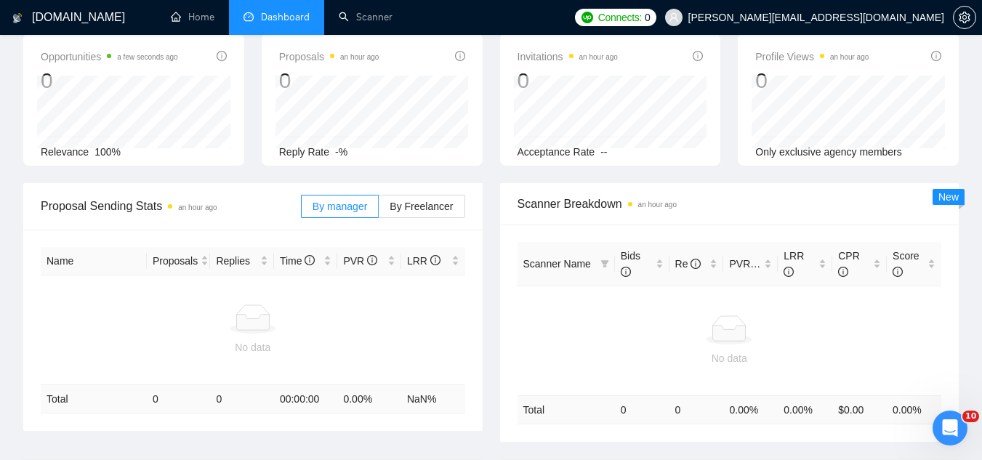
scroll to position [0, 0]
